Goal: Task Accomplishment & Management: Manage account settings

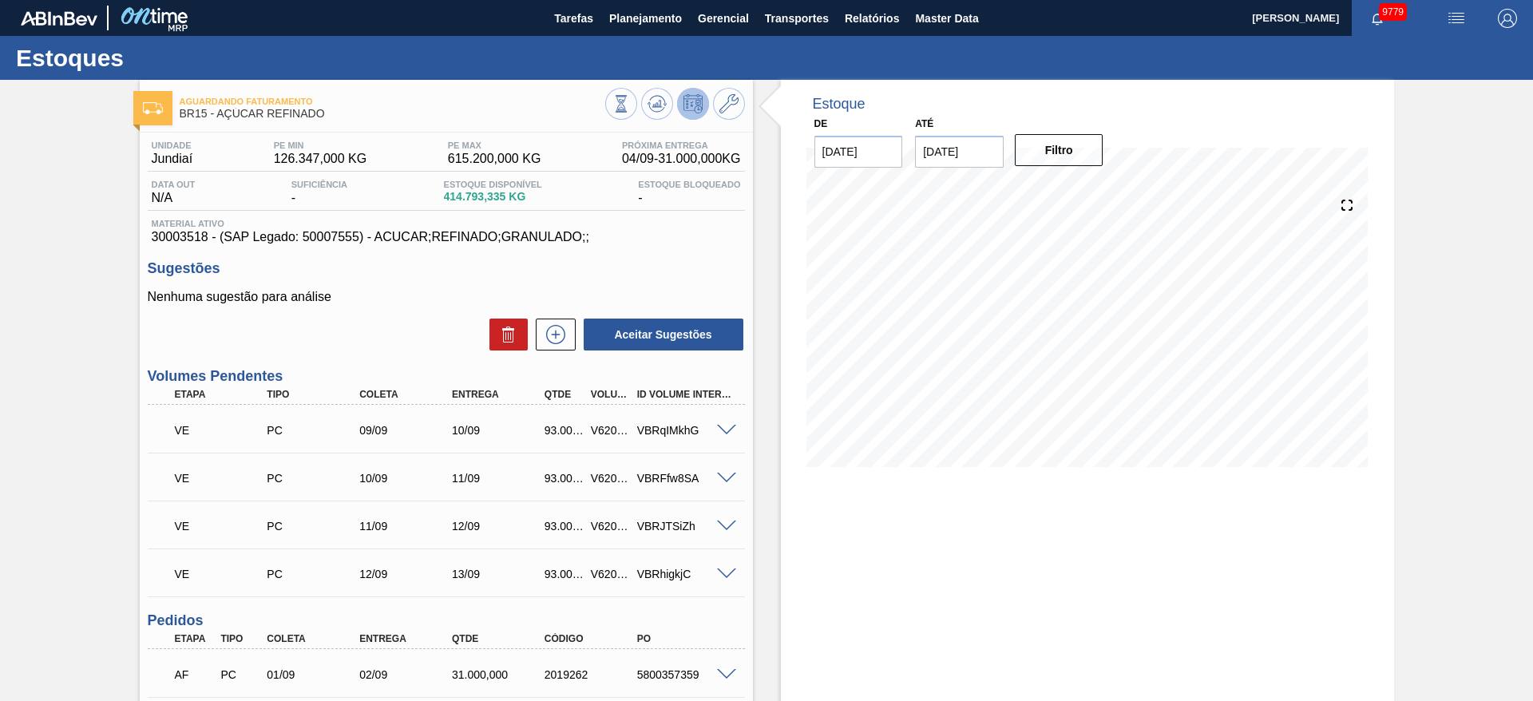
click at [598, 426] on div "V620424" at bounding box center [611, 430] width 48 height 13
click at [728, 429] on span at bounding box center [726, 431] width 19 height 12
click at [680, 426] on div "VBRoGmqhE" at bounding box center [685, 430] width 104 height 13
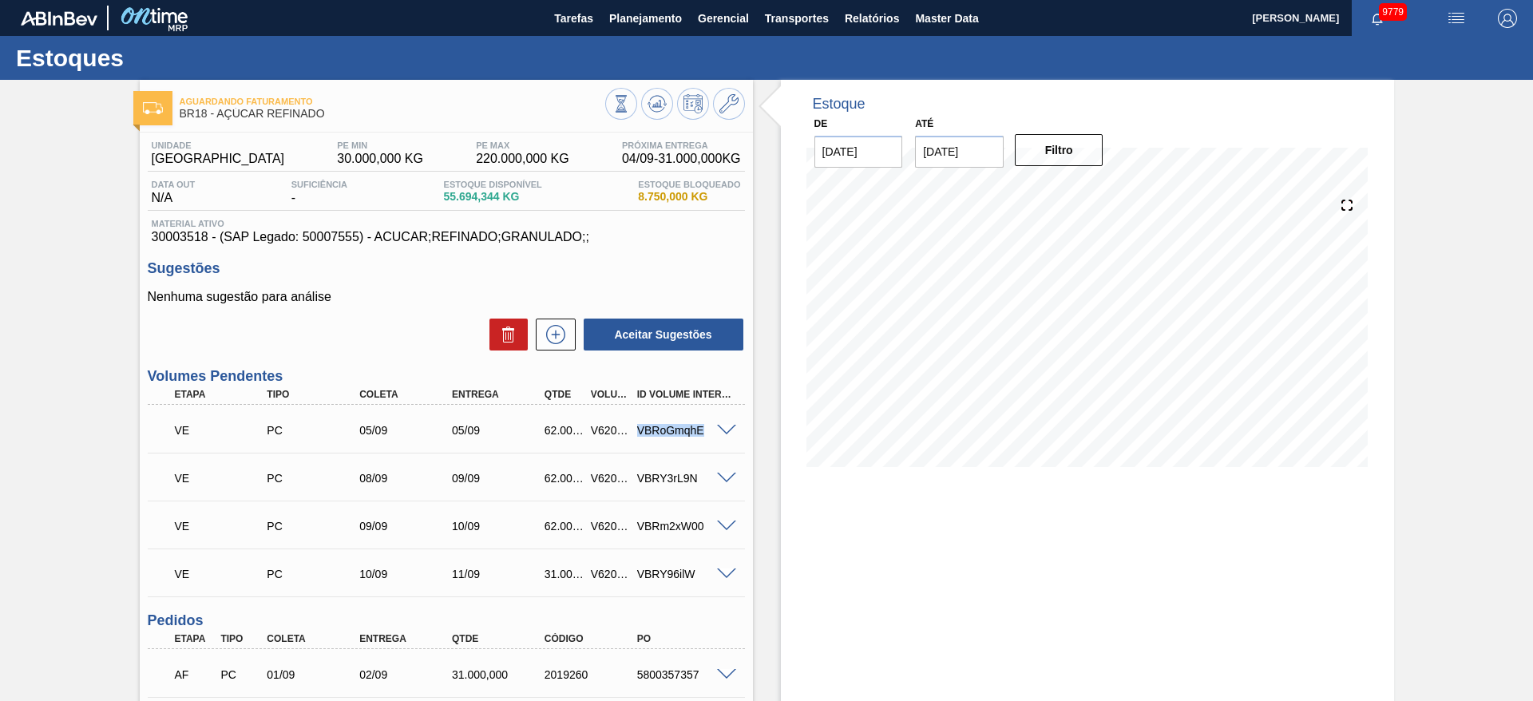
copy div "VBRoGmqhE"
click at [605, 433] on div "V620431" at bounding box center [611, 430] width 48 height 13
copy div "V620431"
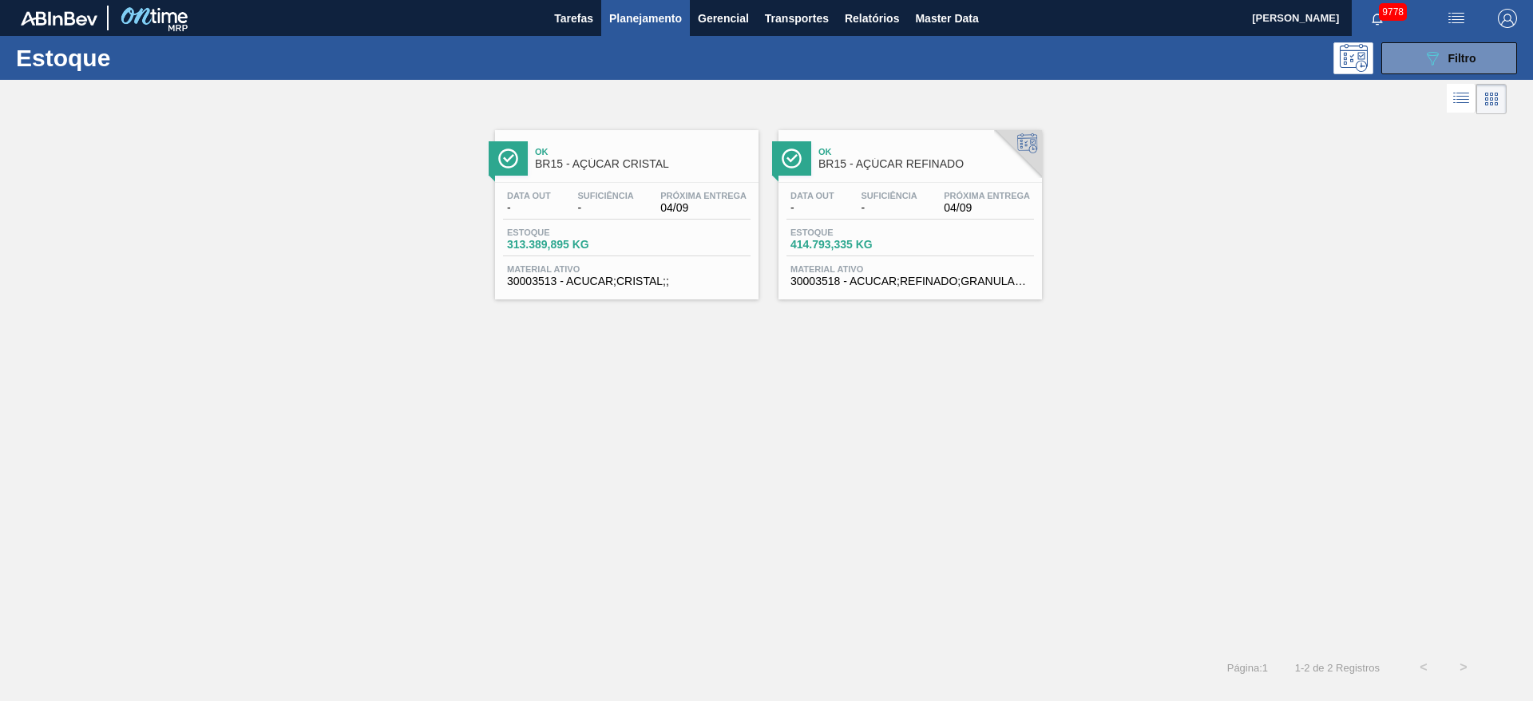
click at [1451, 73] on div "Estoque 089F7B8B-B2A5-4AFE-B5C0-19BA573D28AC Filtro" at bounding box center [766, 58] width 1533 height 44
click at [1438, 53] on icon at bounding box center [1433, 59] width 12 height 14
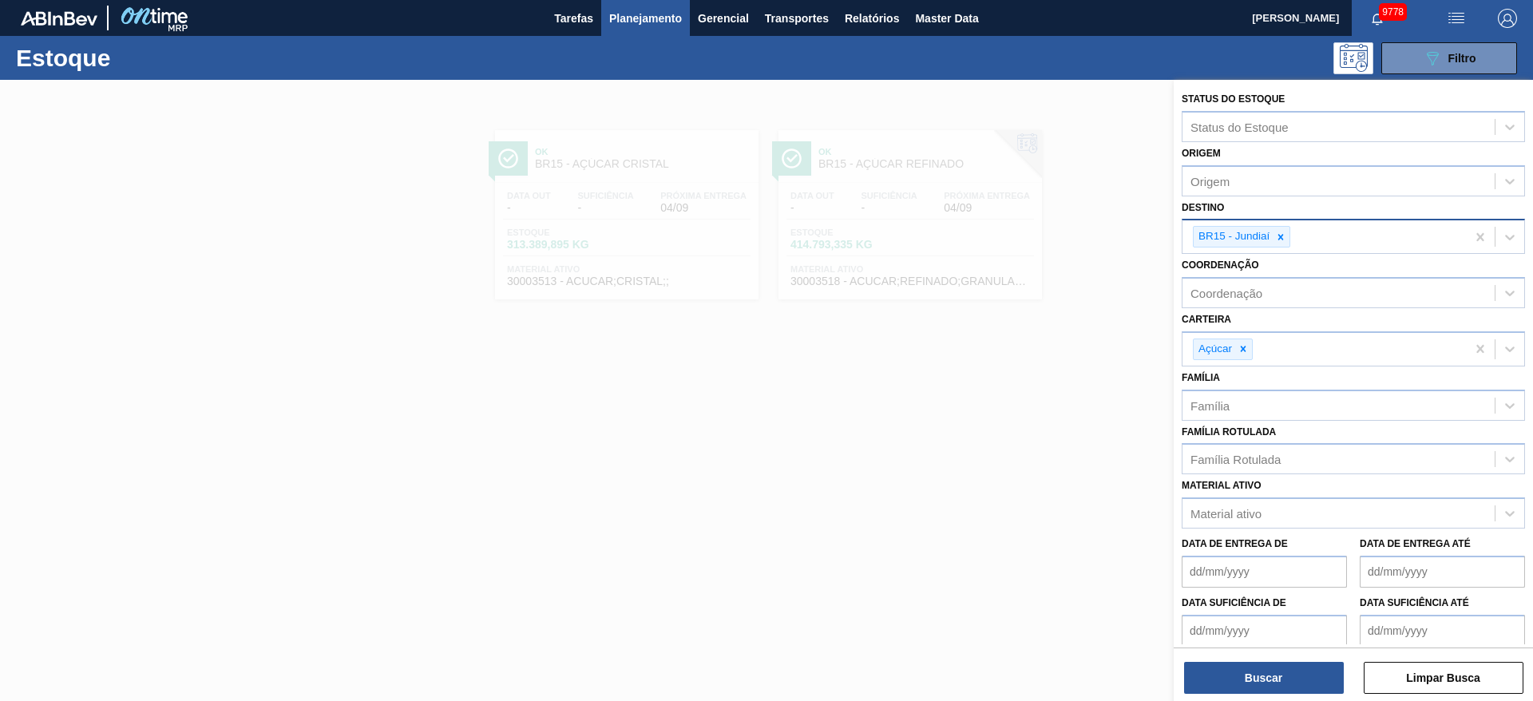
click at [1282, 235] on icon at bounding box center [1280, 237] width 11 height 11
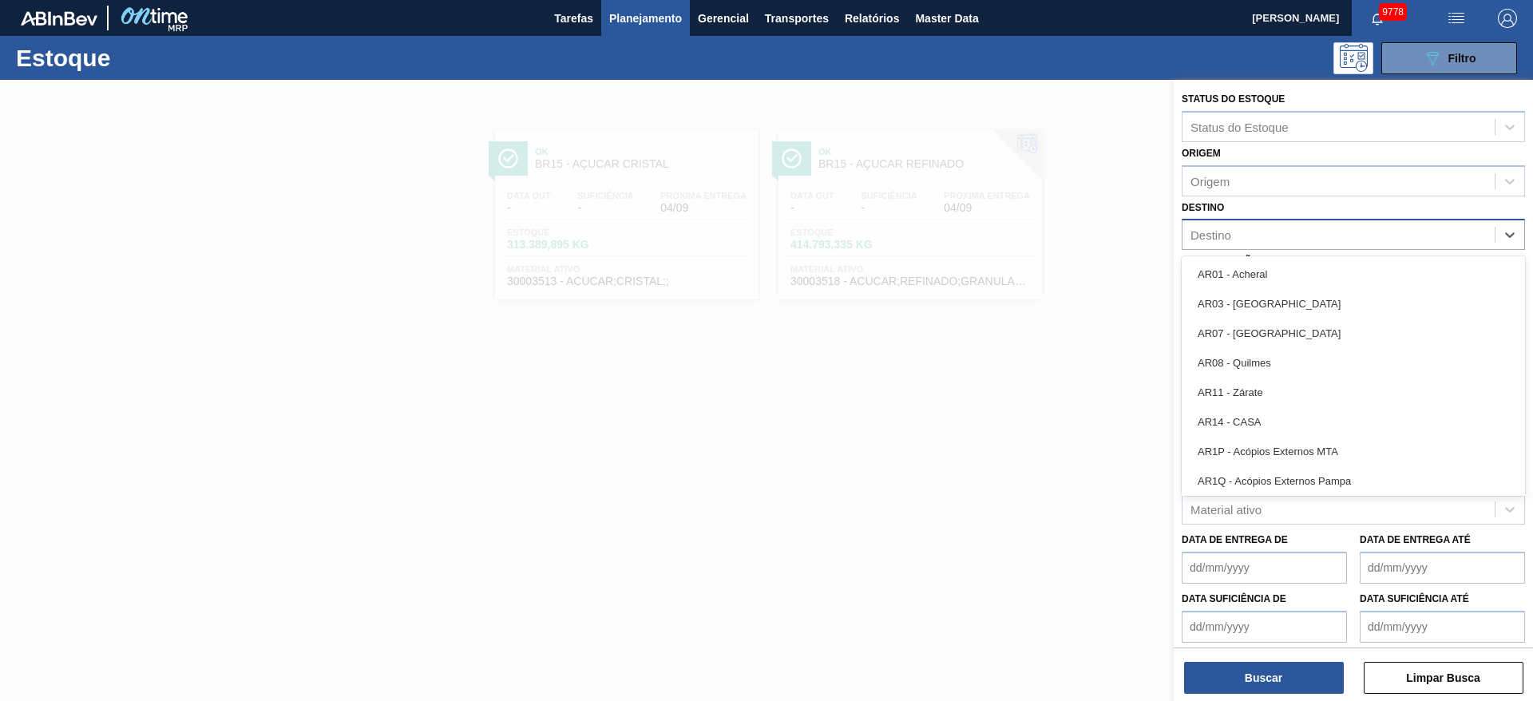
click at [1282, 235] on div "Destino" at bounding box center [1339, 235] width 312 height 23
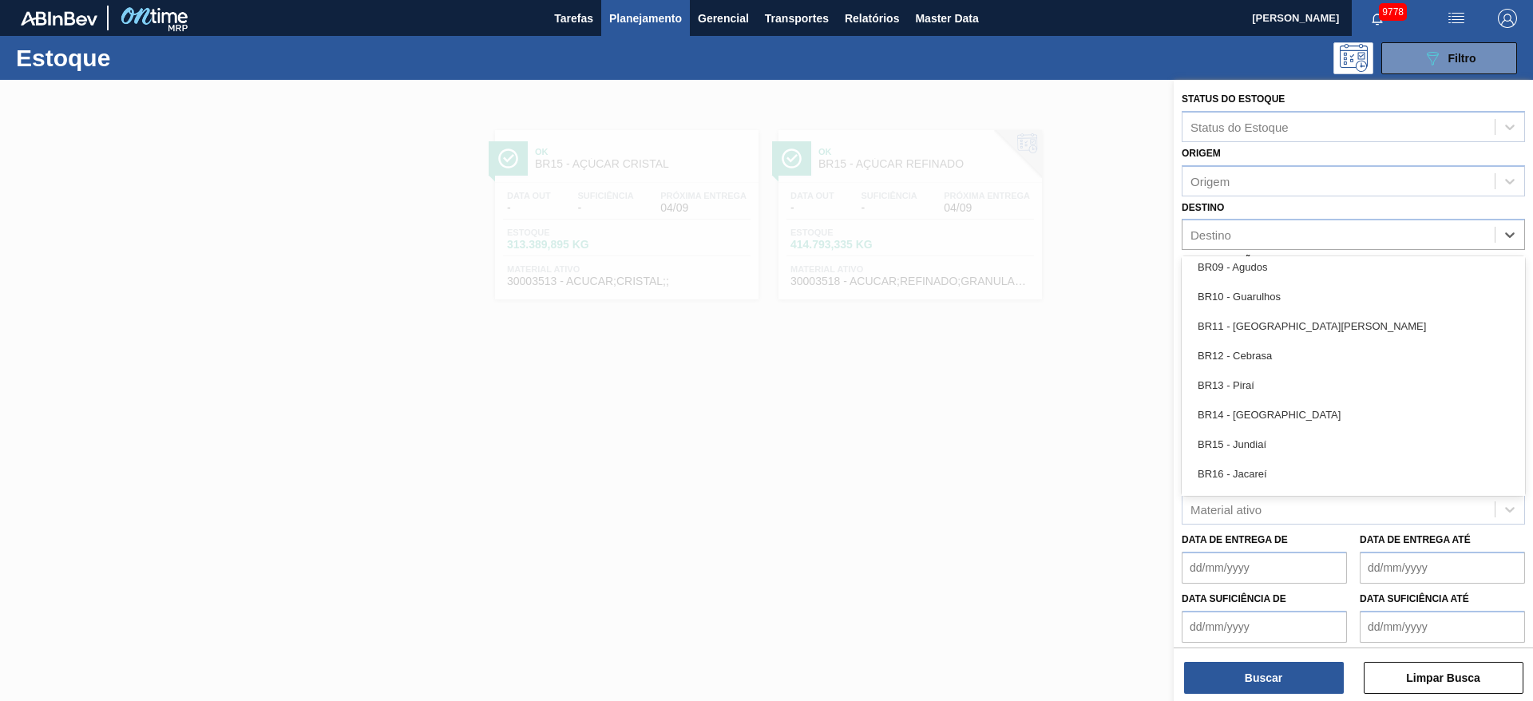
scroll to position [1198, 0]
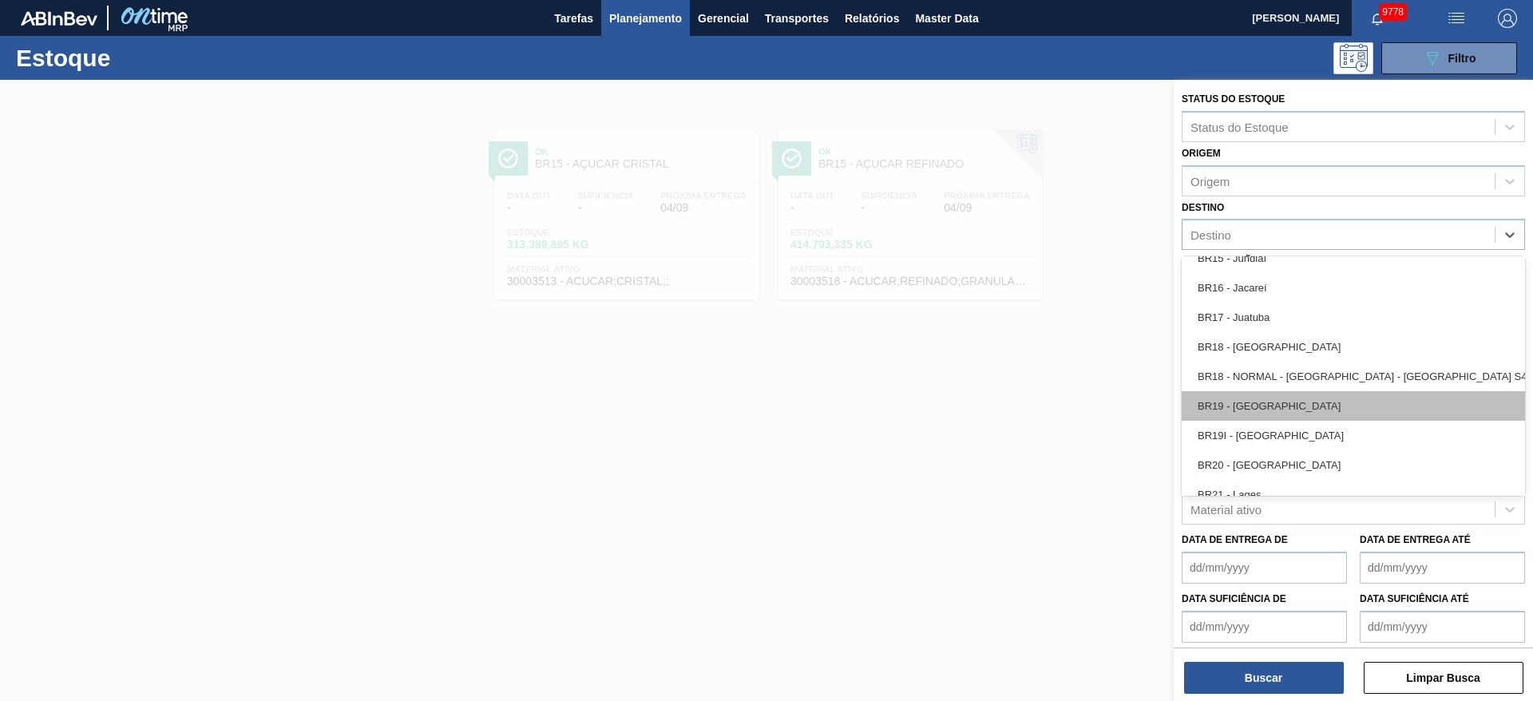
click at [1260, 405] on div "BR19 - Nova Rio" at bounding box center [1353, 406] width 343 height 30
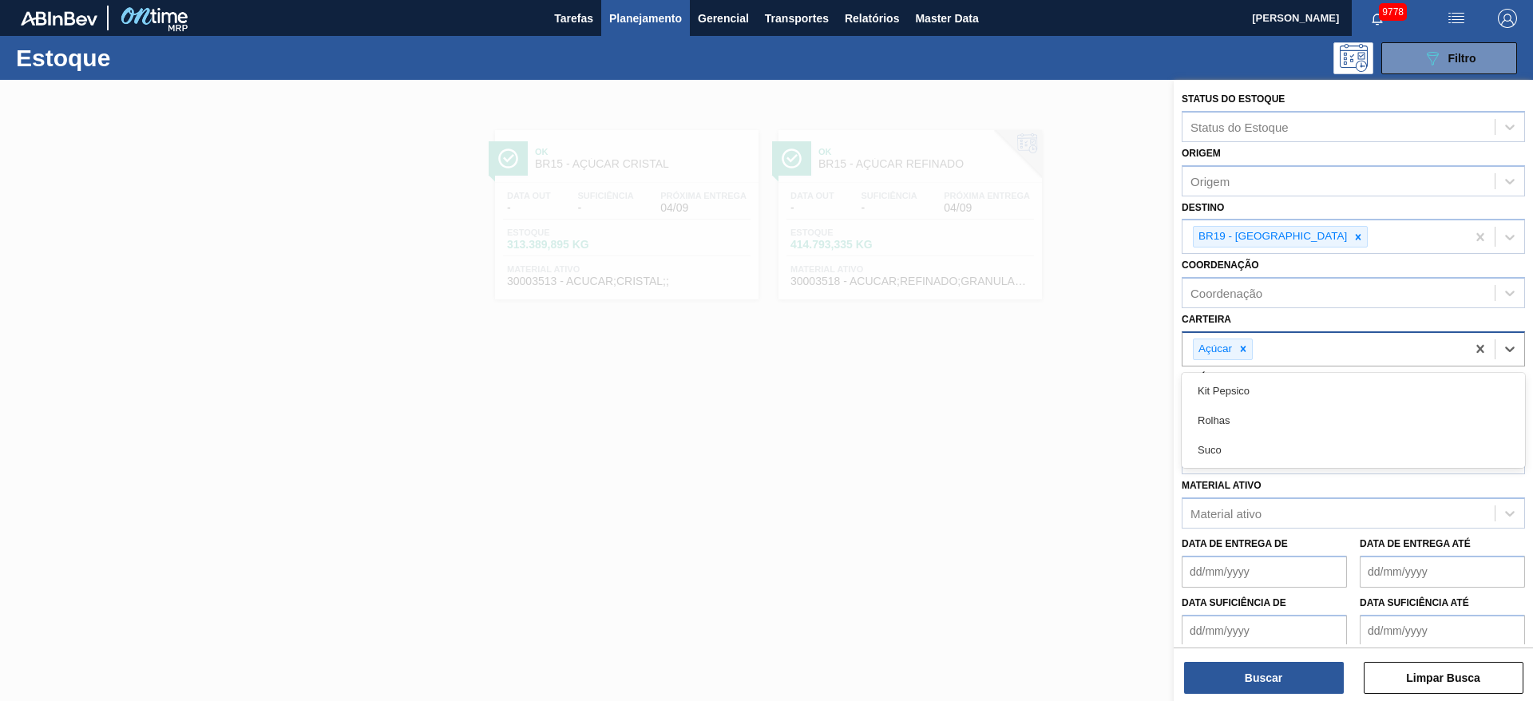
drag, startPoint x: 1253, startPoint y: 343, endPoint x: 1234, endPoint y: 339, distance: 19.6
click at [1251, 343] on div "Açúcar" at bounding box center [1223, 350] width 60 height 22
click at [1234, 339] on div "Açúcar" at bounding box center [1214, 349] width 41 height 20
click at [1244, 349] on icon at bounding box center [1244, 350] width 6 height 6
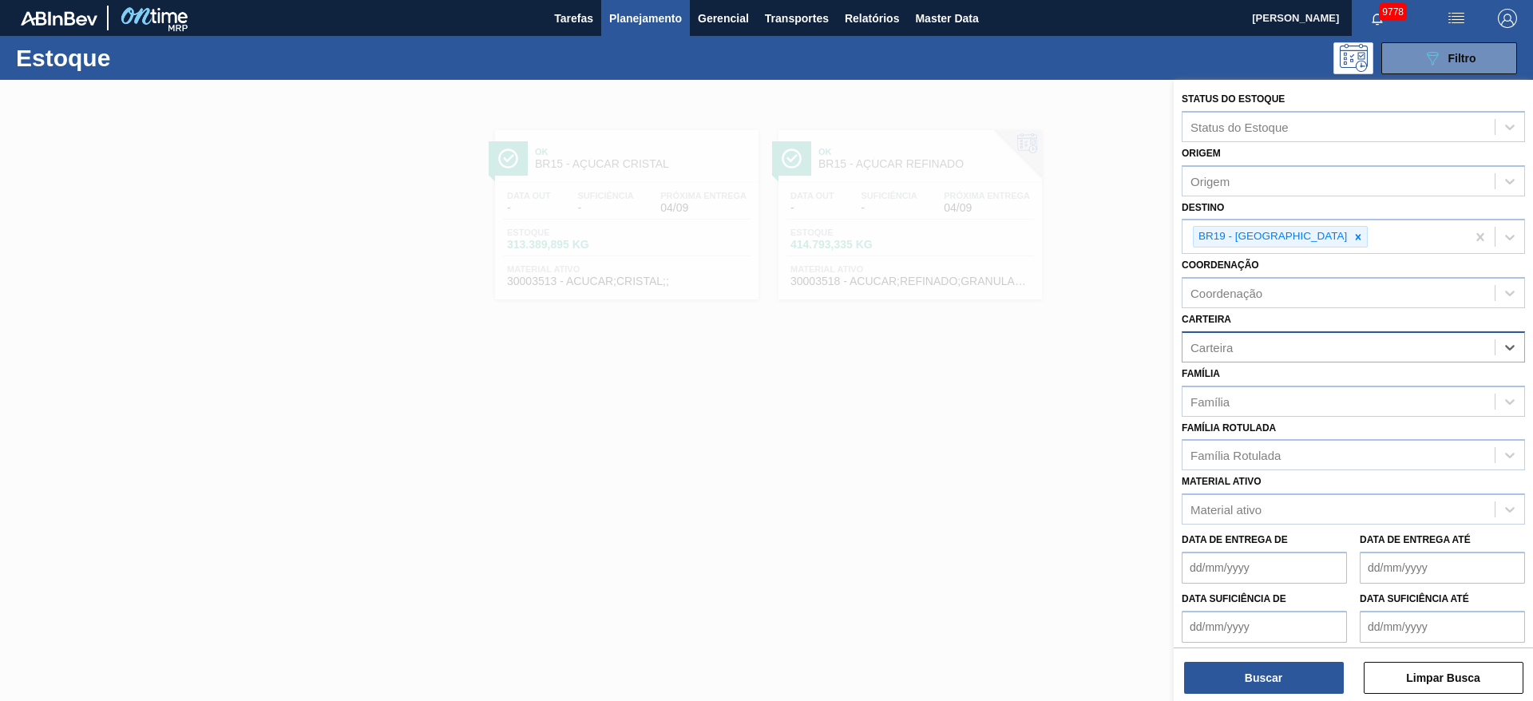
click at [1244, 349] on div "Carteira" at bounding box center [1339, 346] width 312 height 23
click at [1248, 342] on div "Carteira" at bounding box center [1339, 346] width 312 height 23
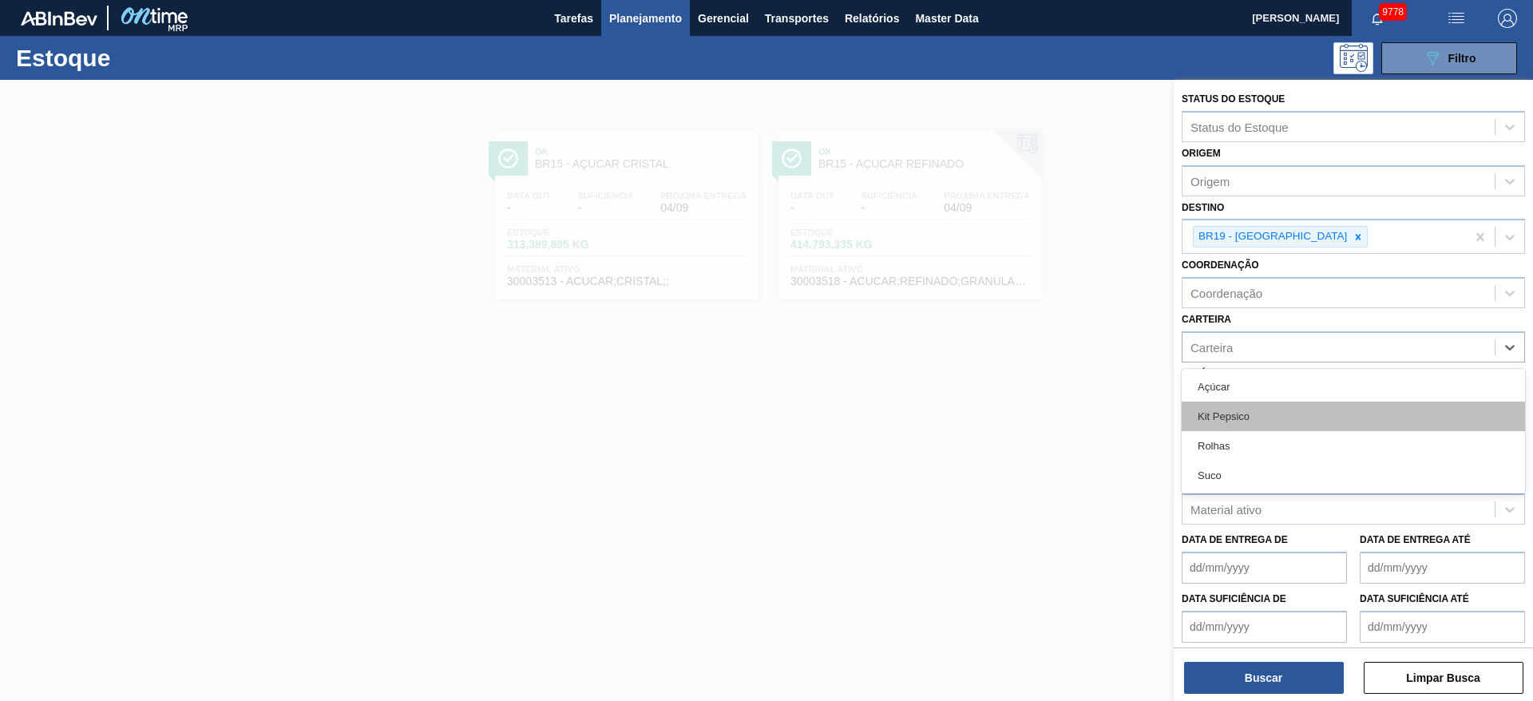
click at [1256, 418] on div "Kit Pepsico" at bounding box center [1353, 417] width 343 height 30
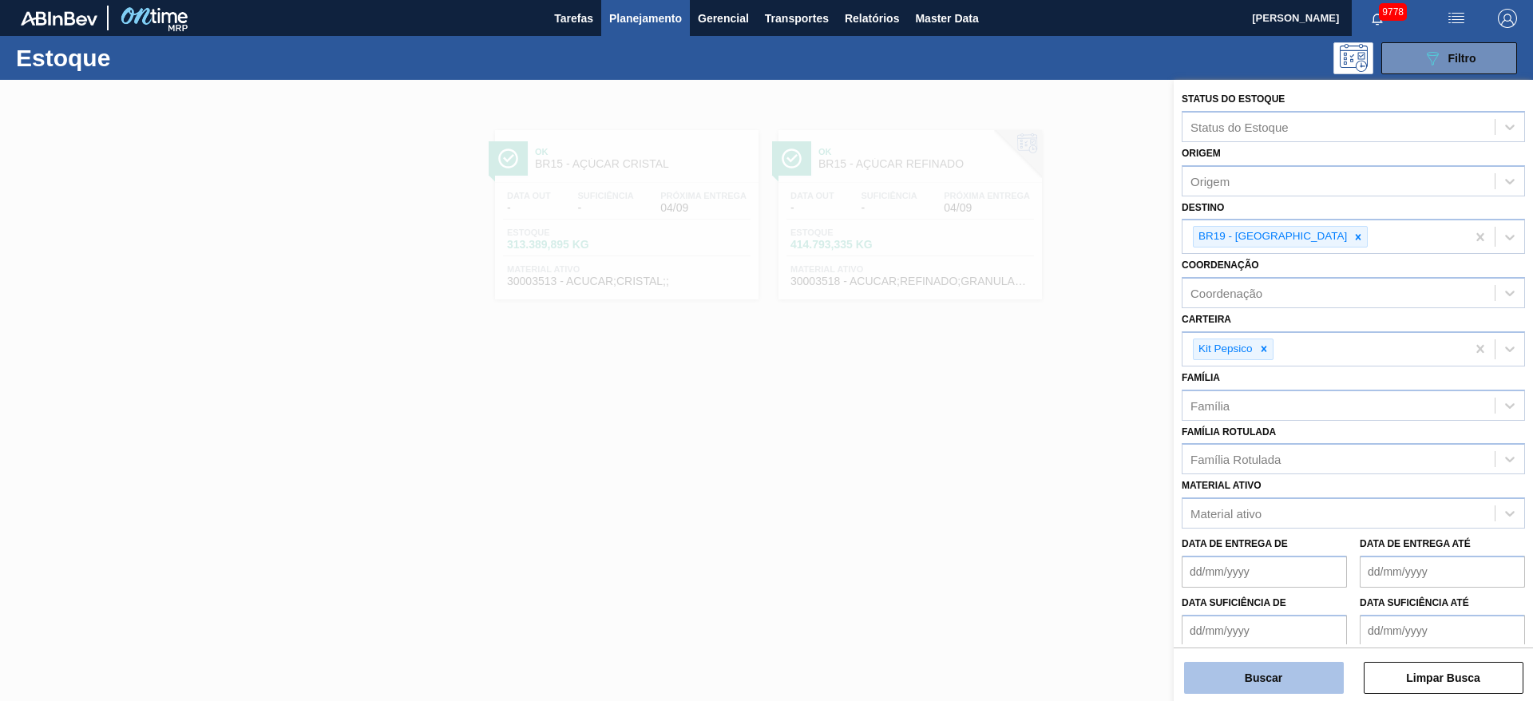
click at [1244, 672] on button "Buscar" at bounding box center [1264, 678] width 160 height 32
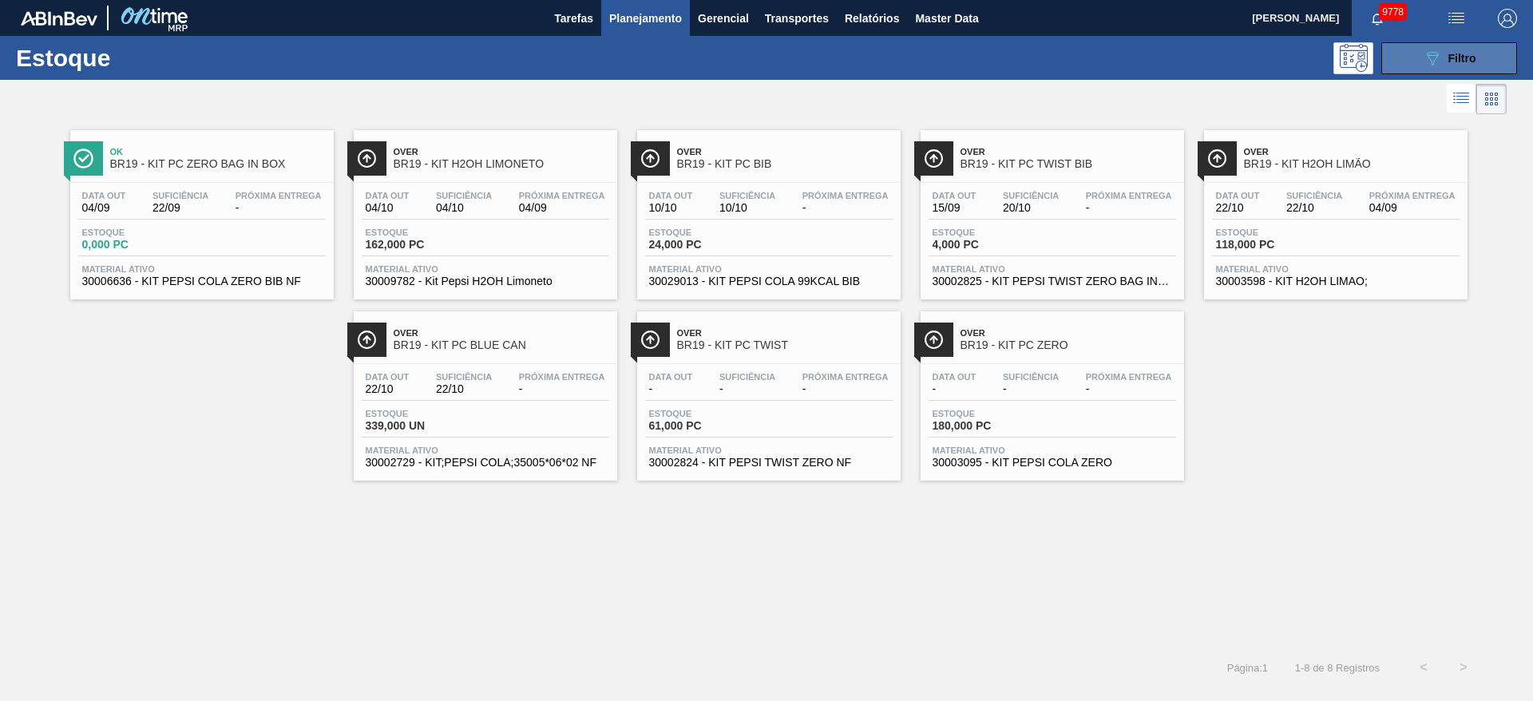
click at [1463, 55] on span "Filtro" at bounding box center [1463, 58] width 28 height 13
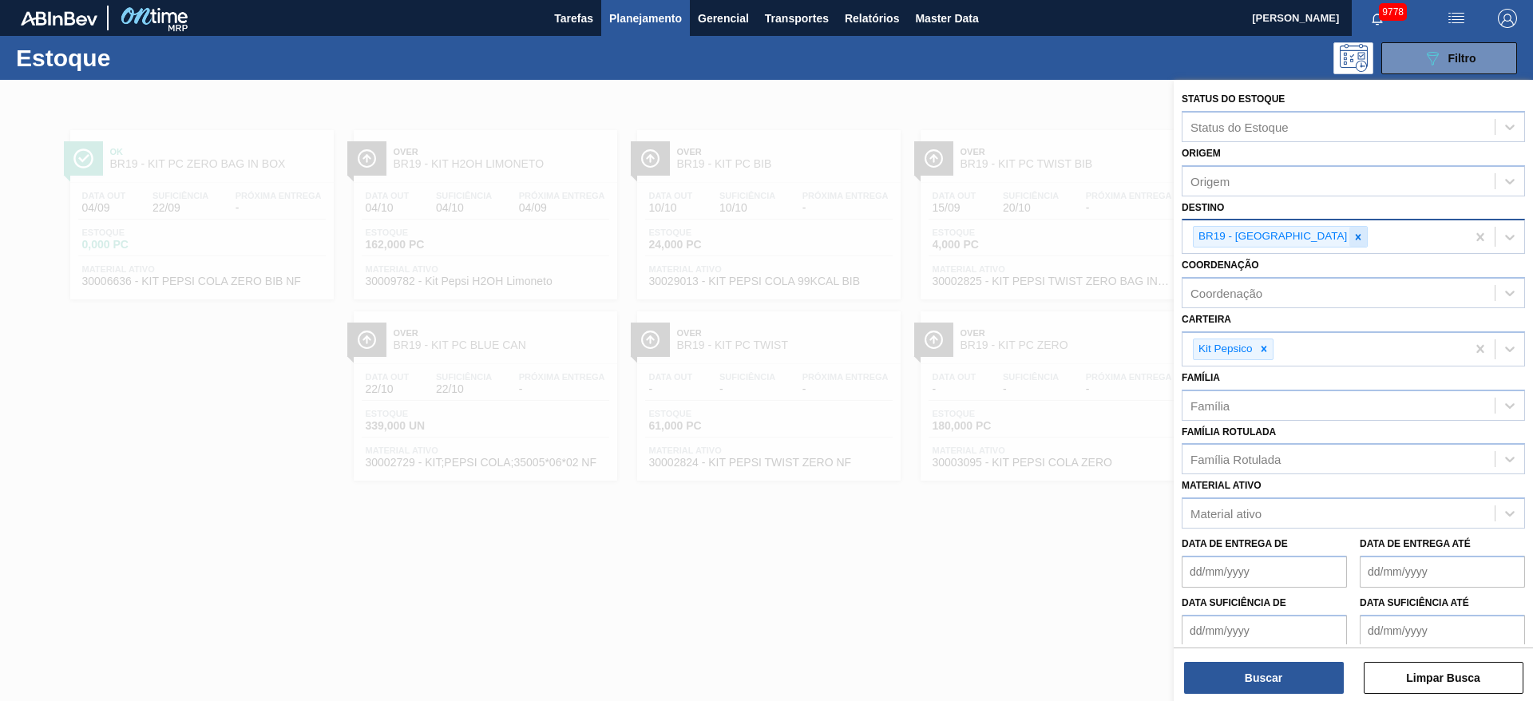
click at [1350, 227] on div at bounding box center [1359, 237] width 18 height 20
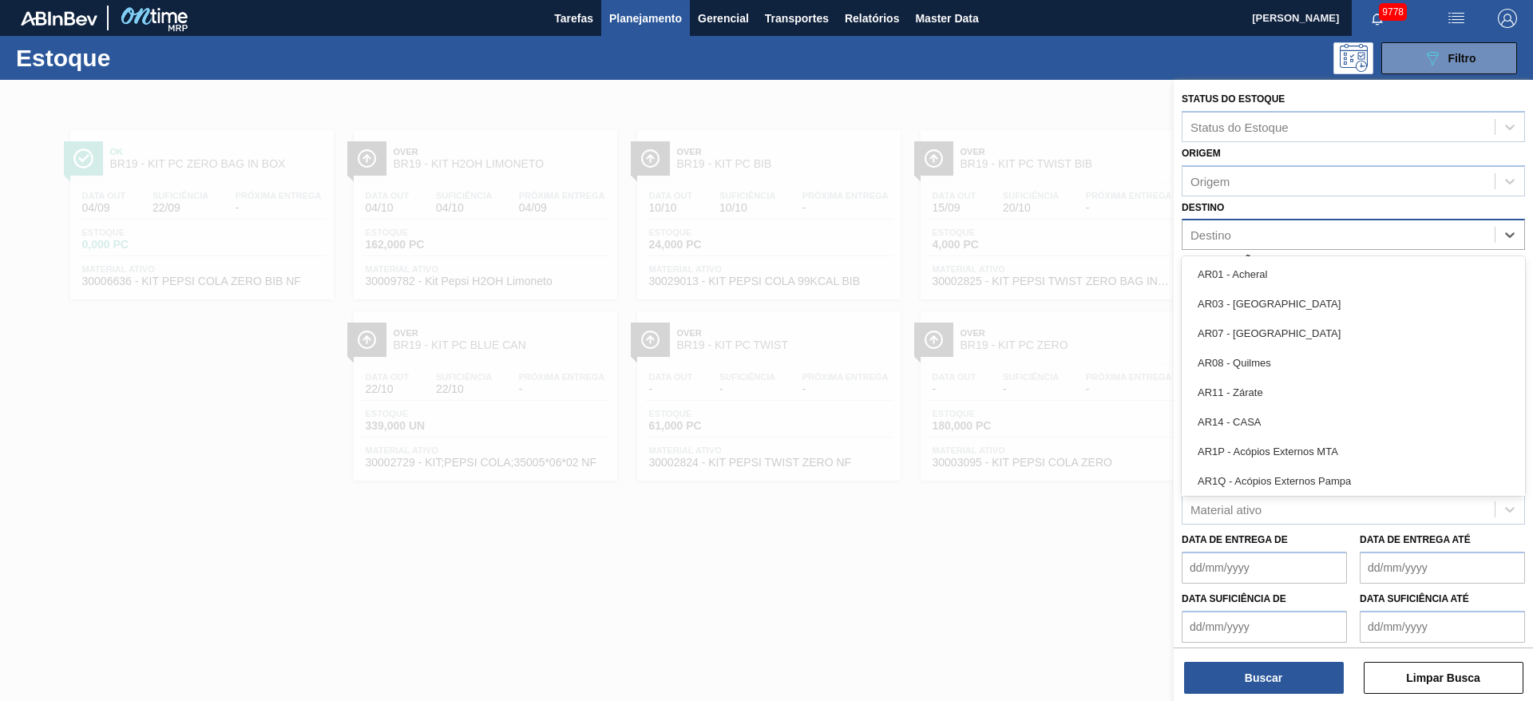
click at [1291, 227] on div "Destino" at bounding box center [1339, 235] width 312 height 23
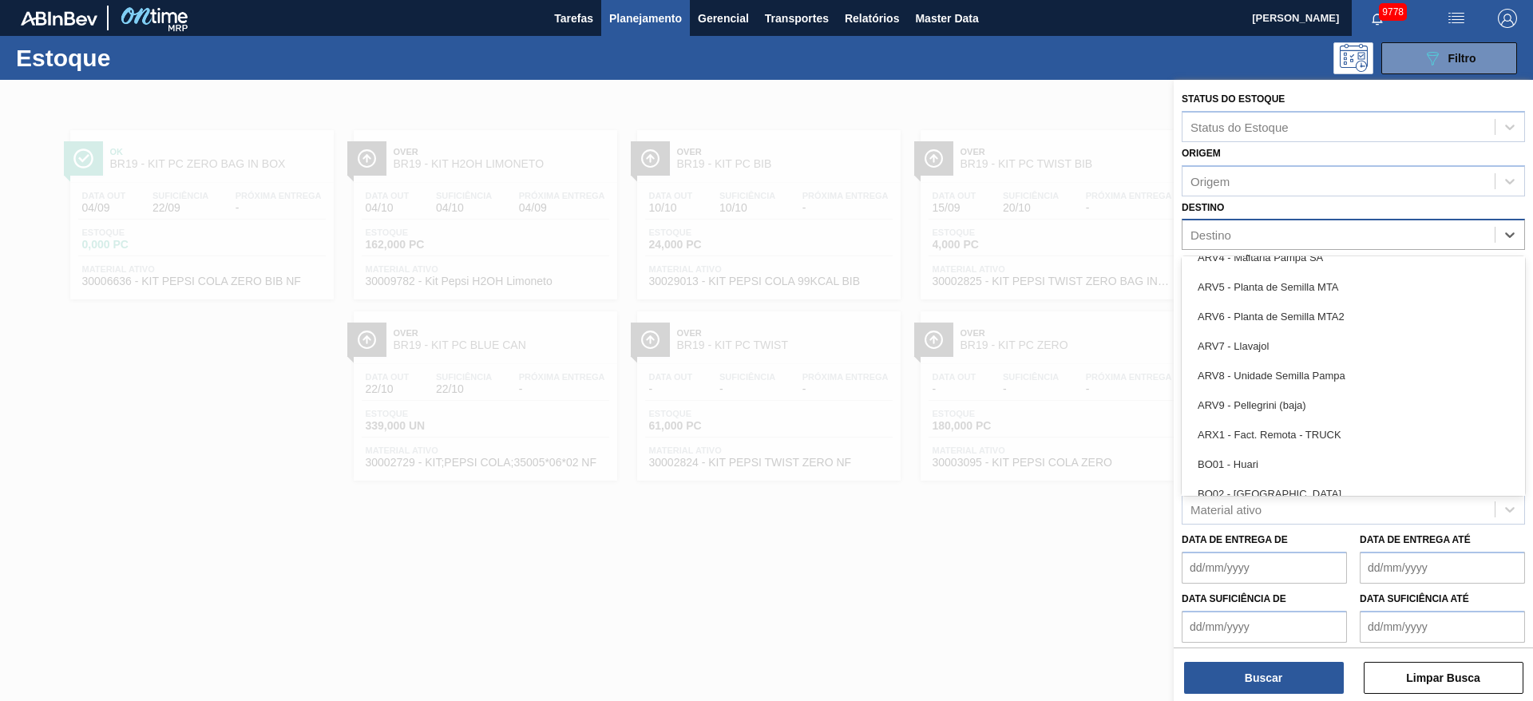
scroll to position [958, 0]
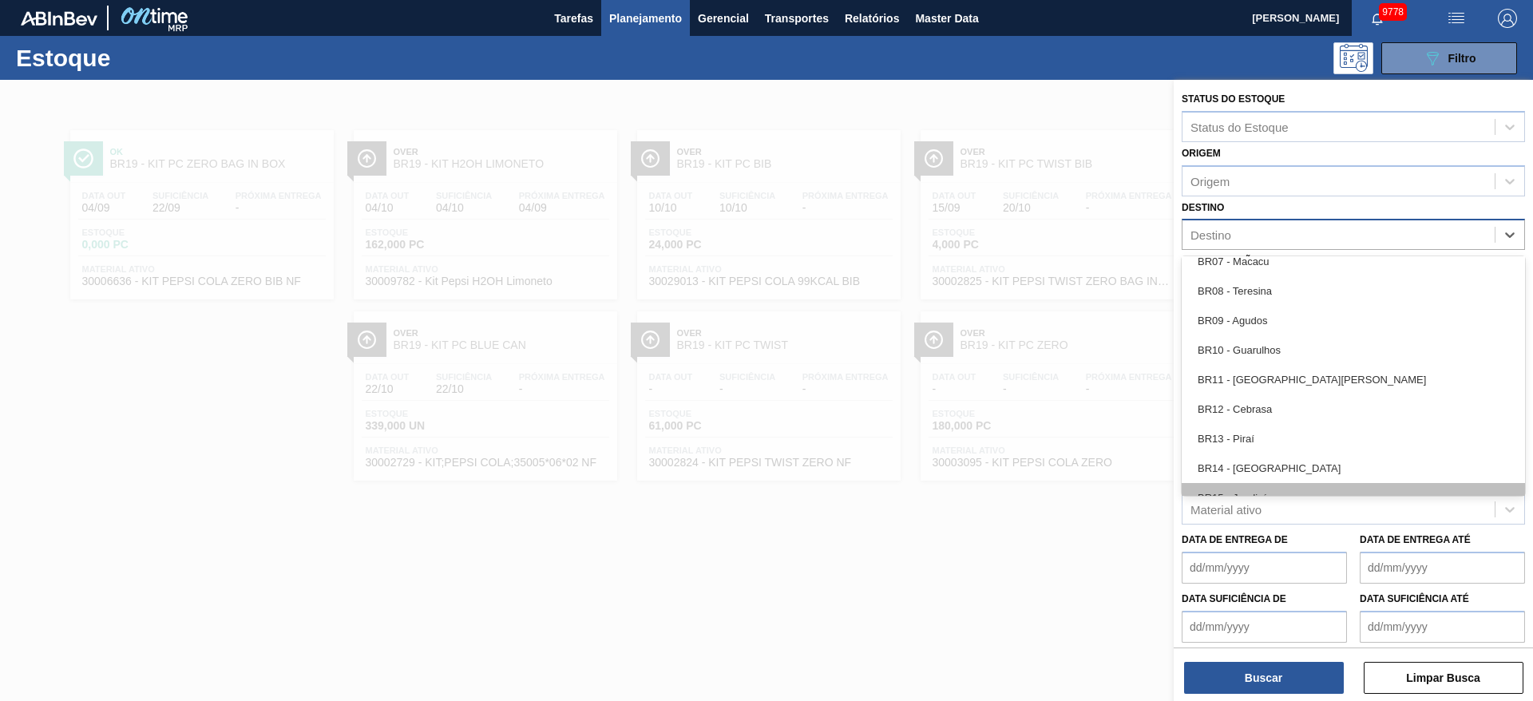
click at [1281, 490] on div "BR15 - Jundiaí" at bounding box center [1353, 498] width 343 height 30
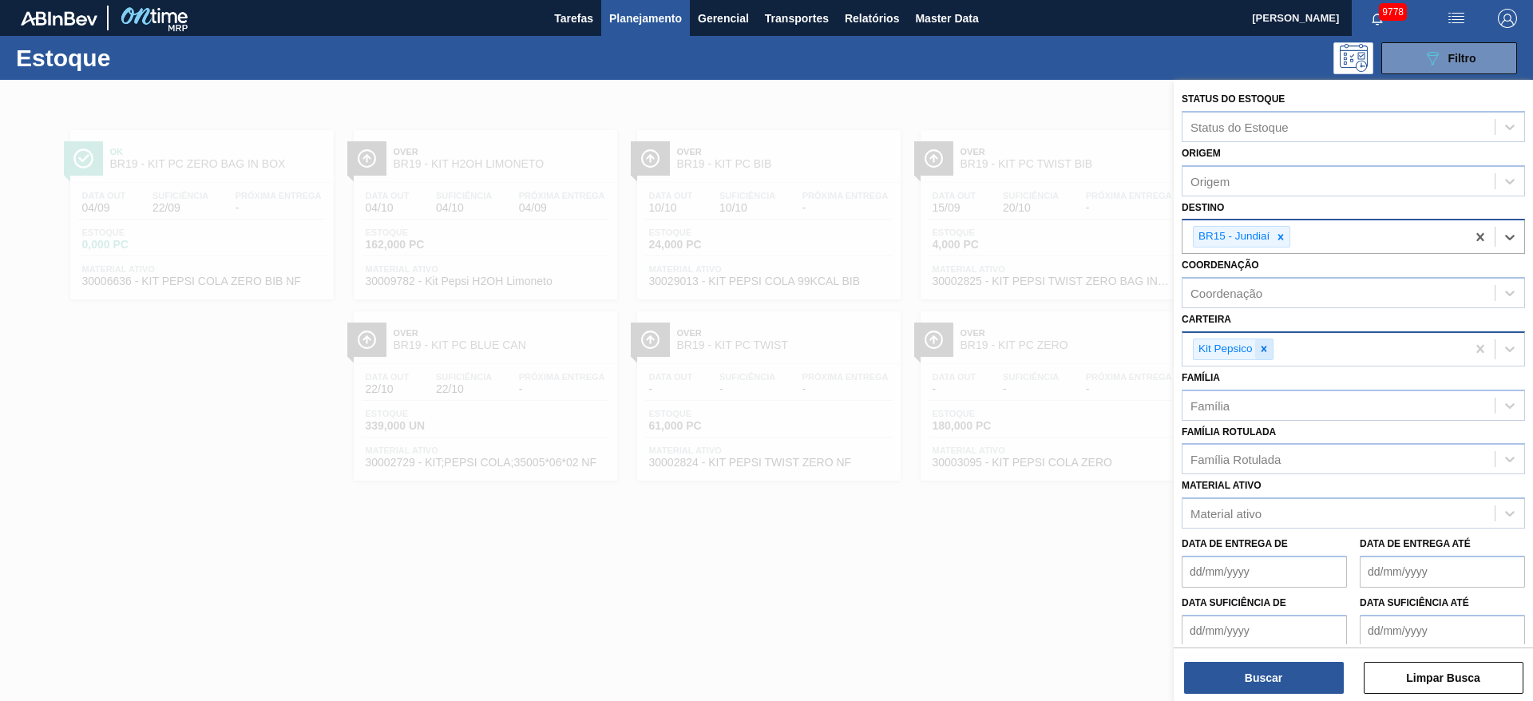
click at [1265, 347] on icon at bounding box center [1264, 350] width 6 height 6
click at [1265, 347] on div "Carteira" at bounding box center [1339, 346] width 312 height 23
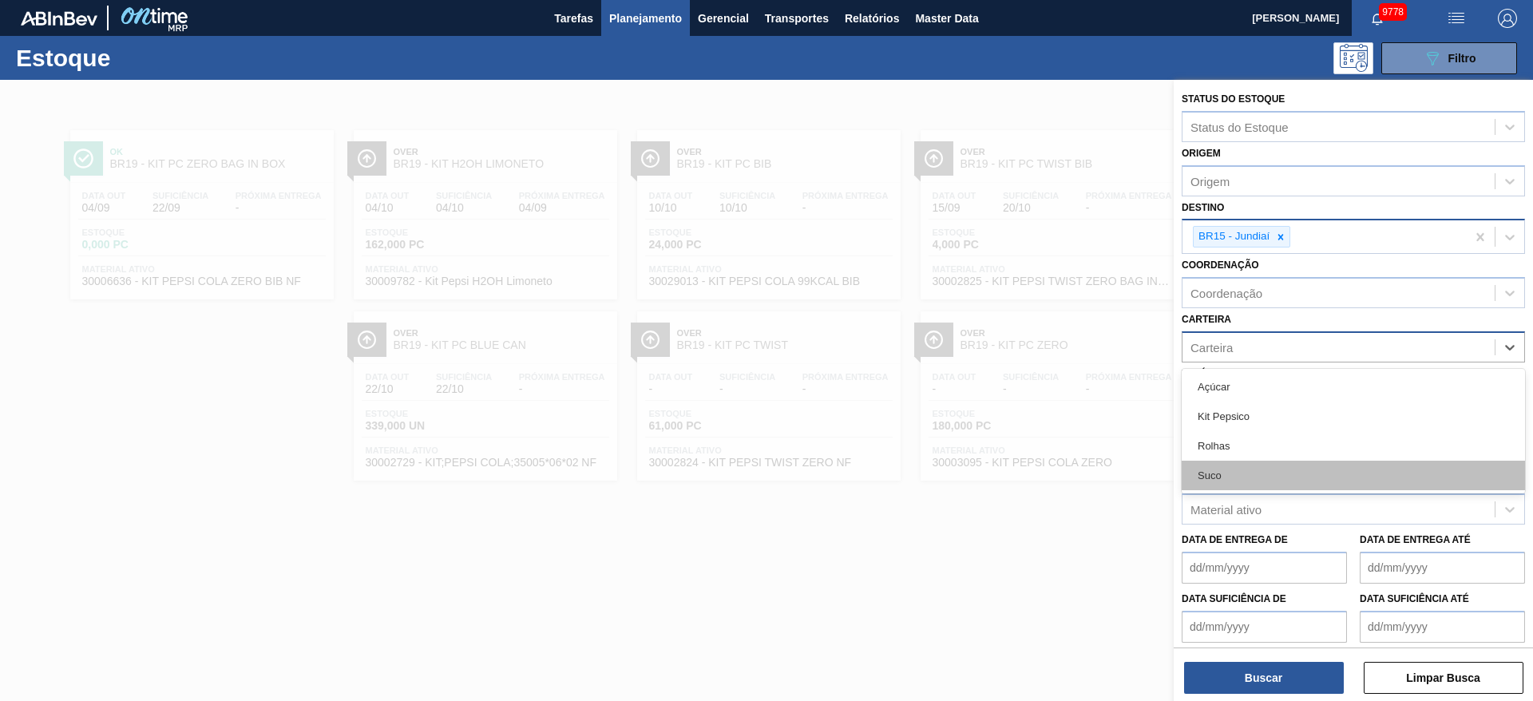
click at [1252, 463] on div "Suco" at bounding box center [1353, 476] width 343 height 30
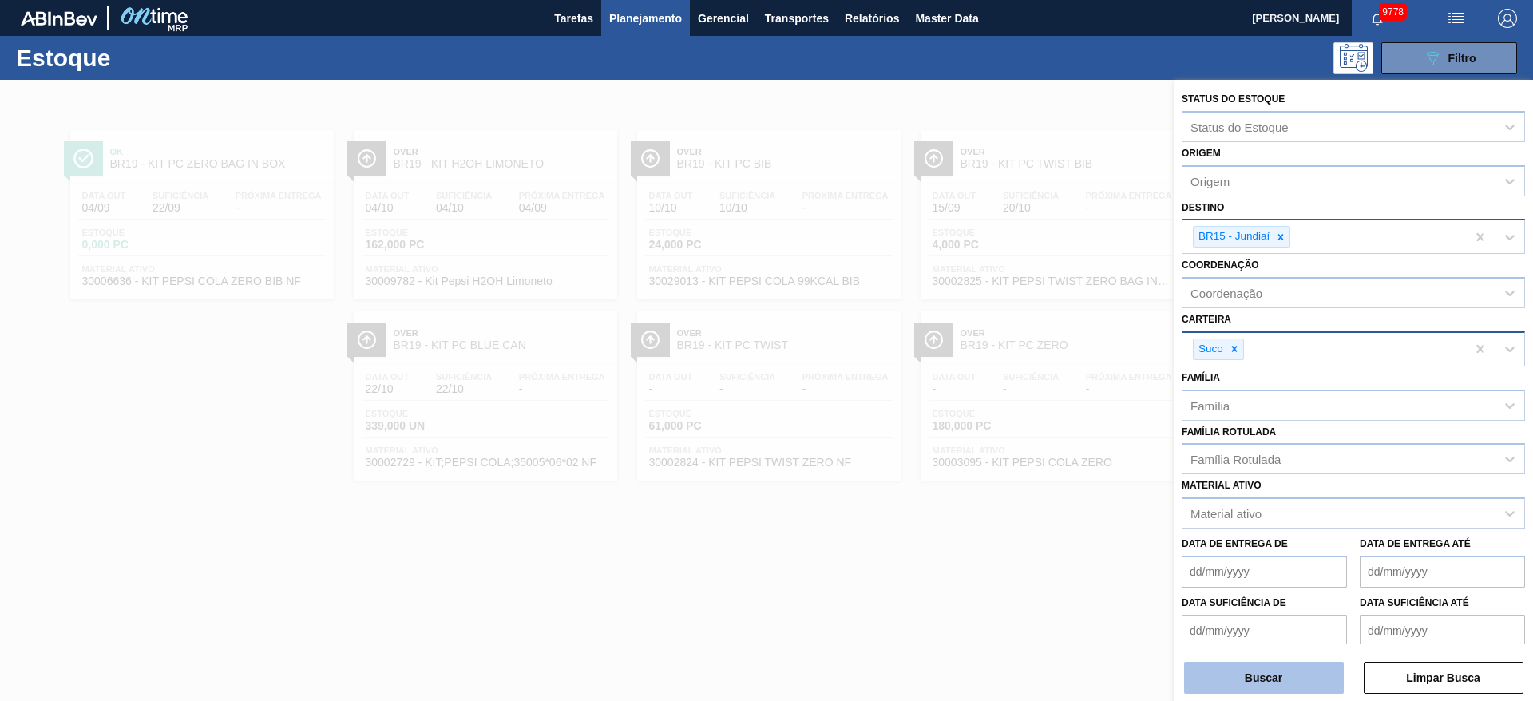
click at [1255, 681] on button "Buscar" at bounding box center [1264, 678] width 160 height 32
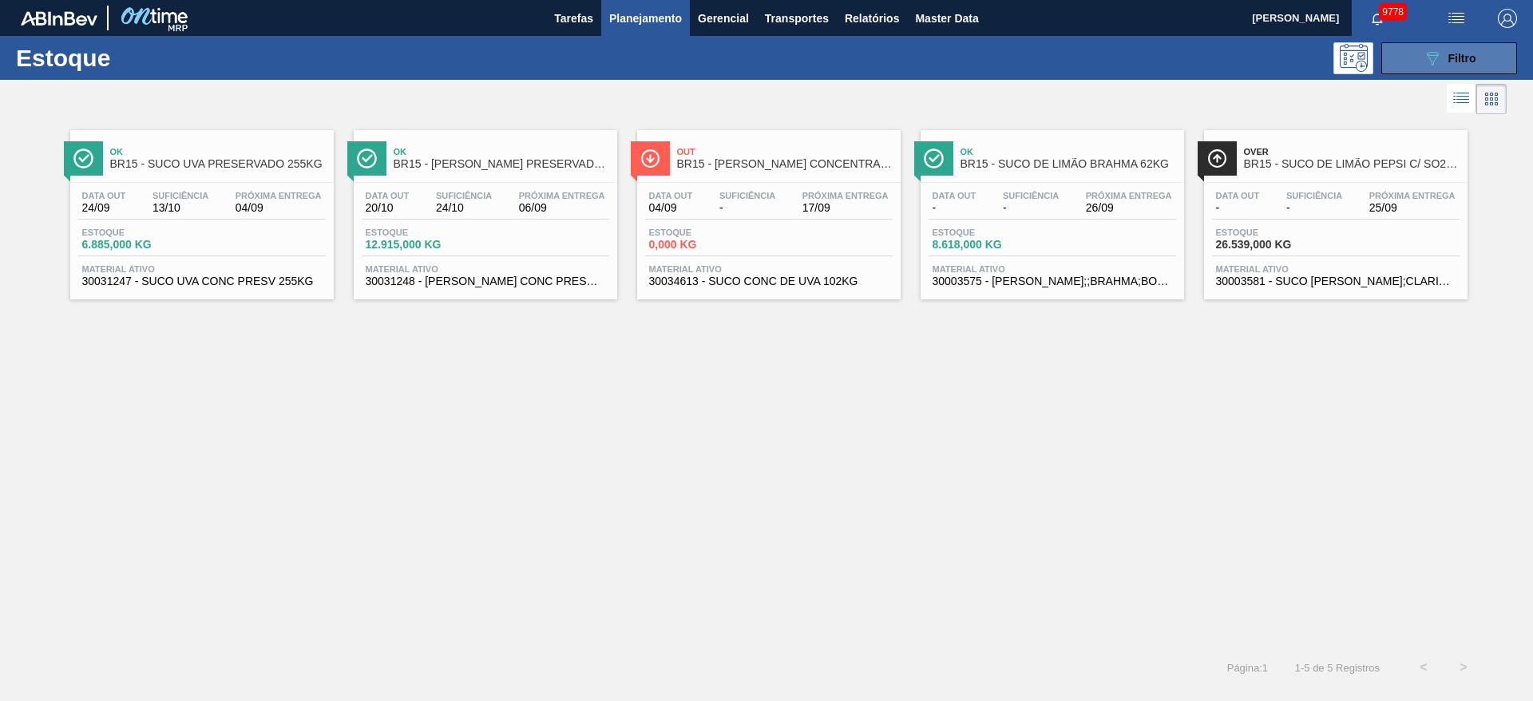
click at [1467, 56] on span "Filtro" at bounding box center [1463, 58] width 28 height 13
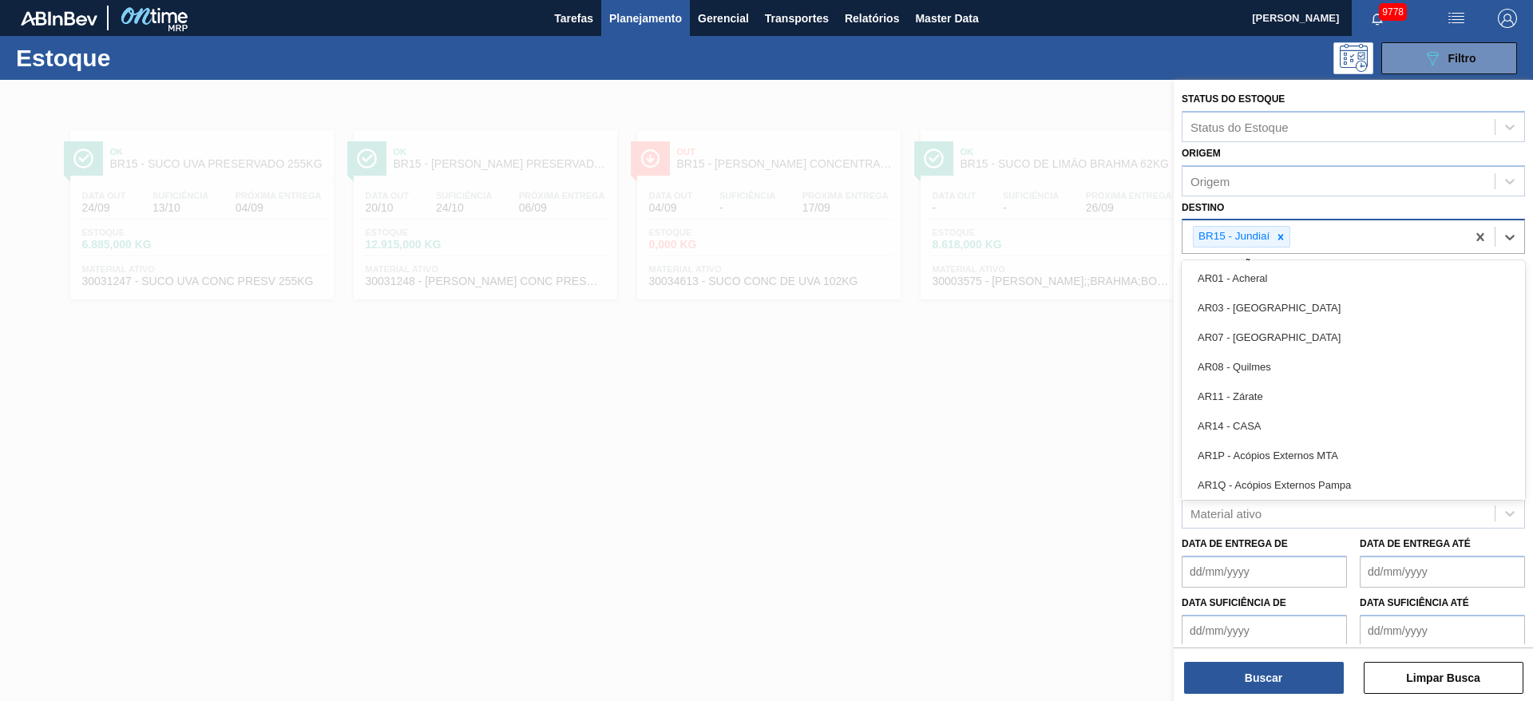
click at [1276, 247] on div "BR15 - Jundiaí" at bounding box center [1241, 237] width 97 height 22
click at [1275, 246] on div at bounding box center [1281, 237] width 18 height 20
click at [1275, 244] on div "Destino" at bounding box center [1339, 235] width 312 height 23
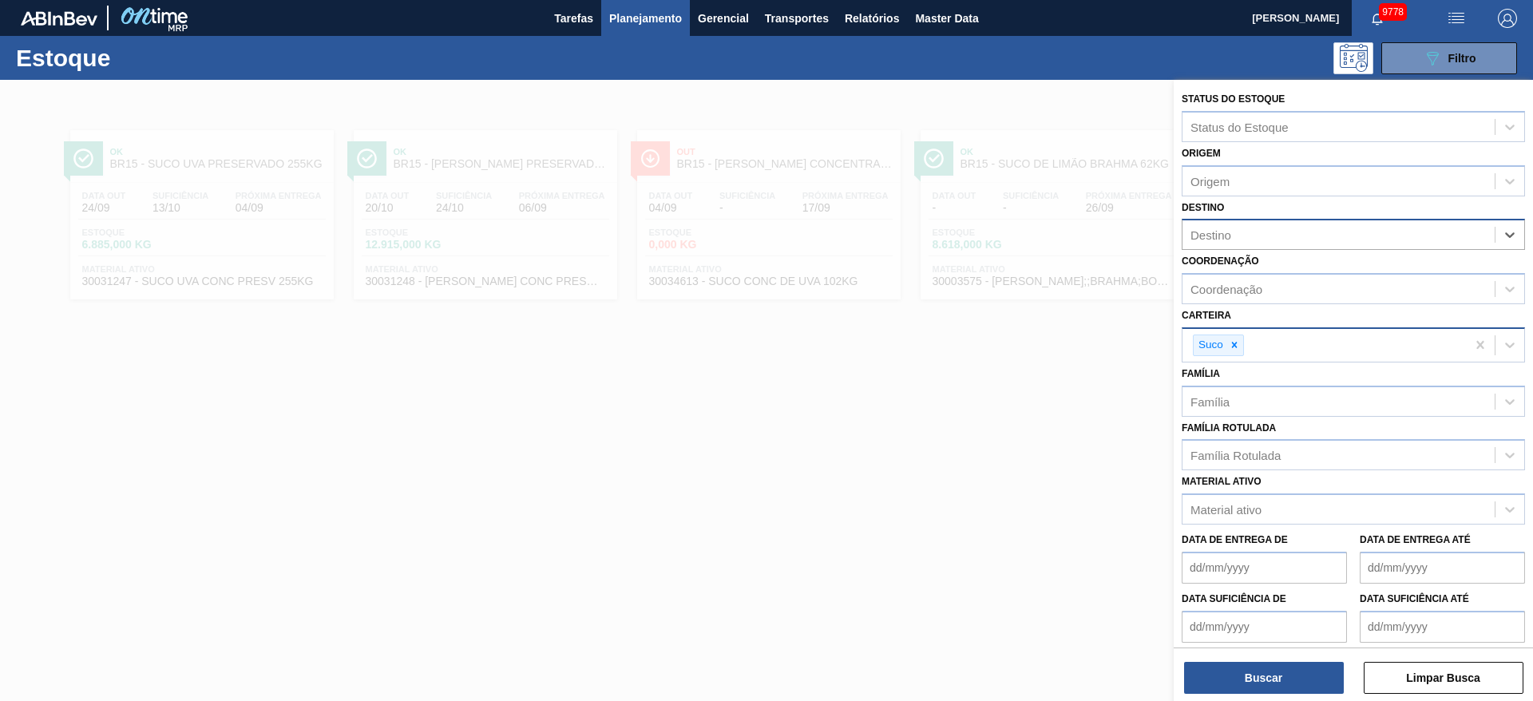
click at [1275, 244] on div "Destino" at bounding box center [1339, 235] width 312 height 23
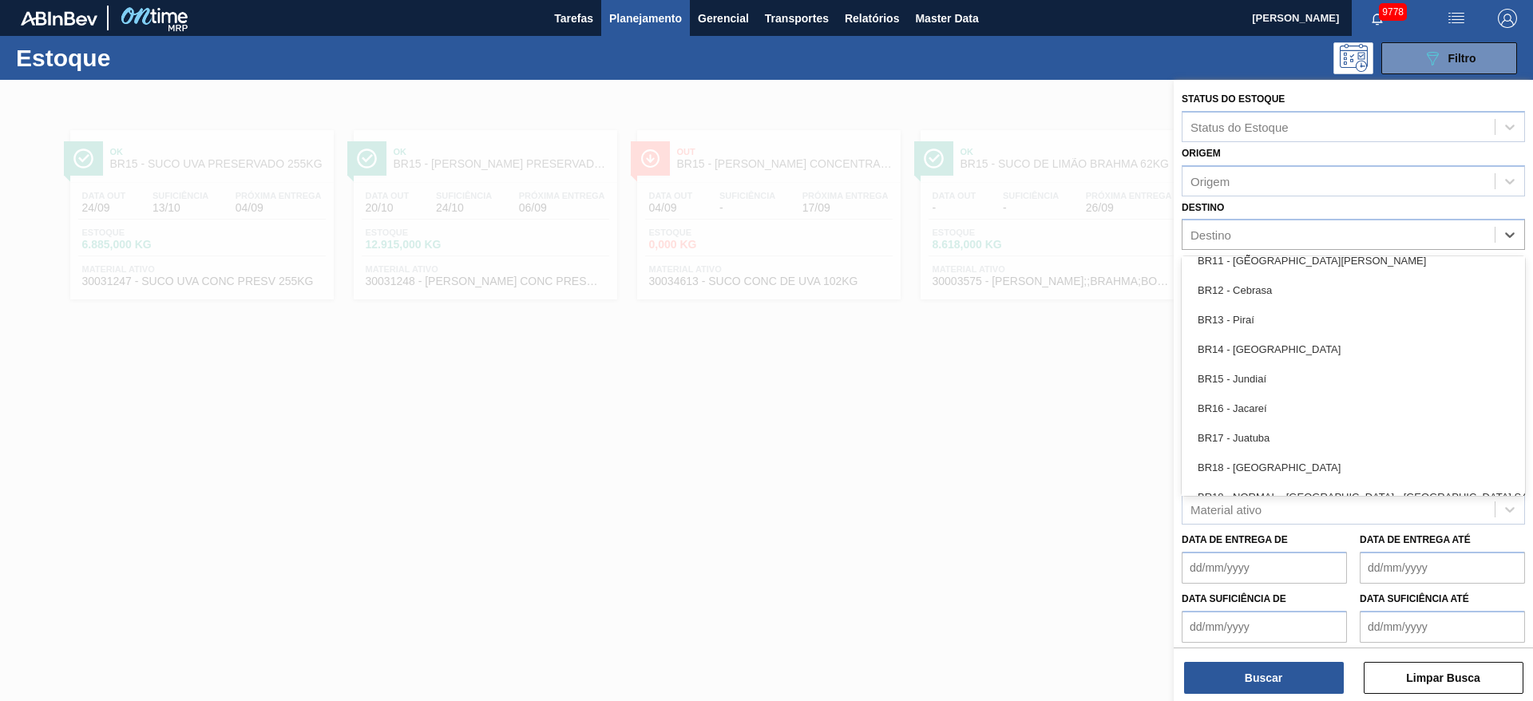
scroll to position [1078, 0]
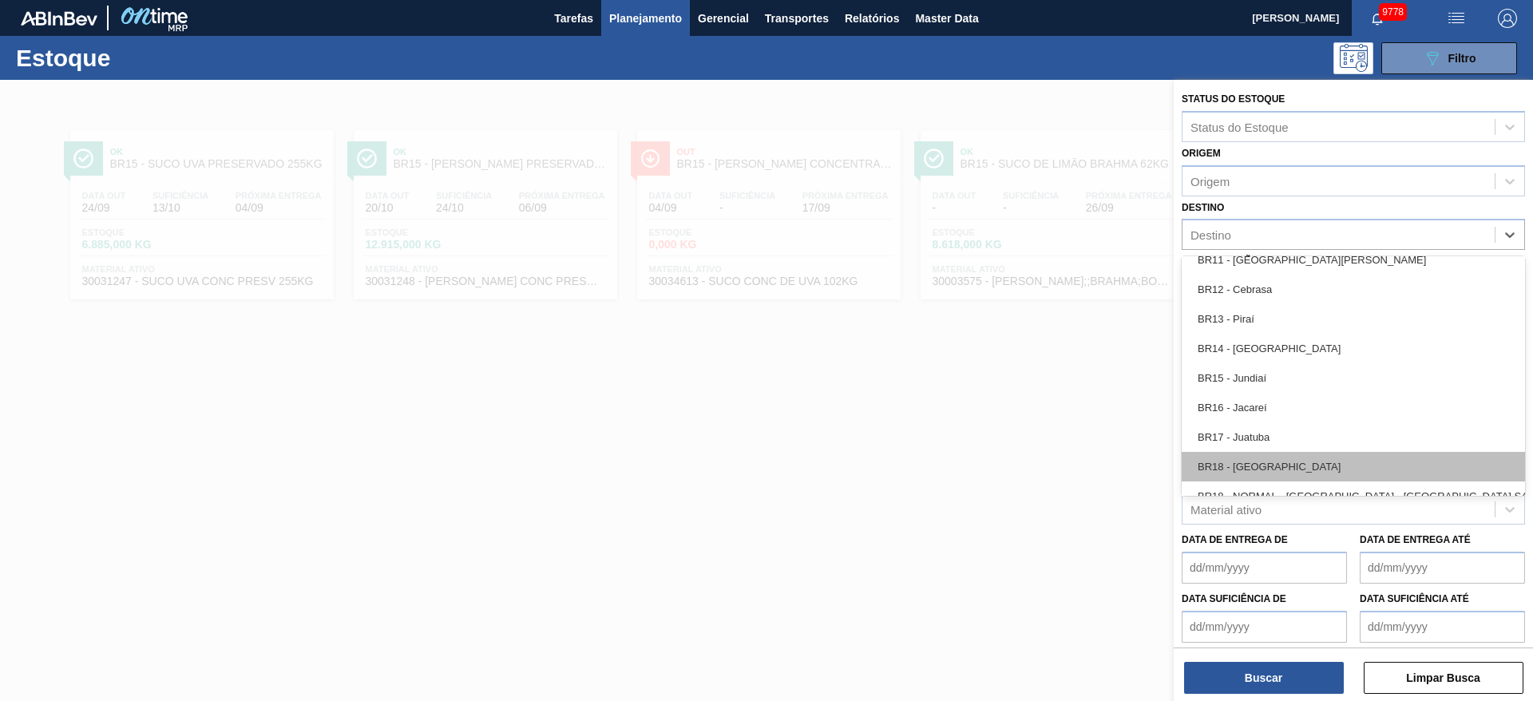
click at [1265, 472] on div "BR18 - Pernambuco" at bounding box center [1353, 467] width 343 height 30
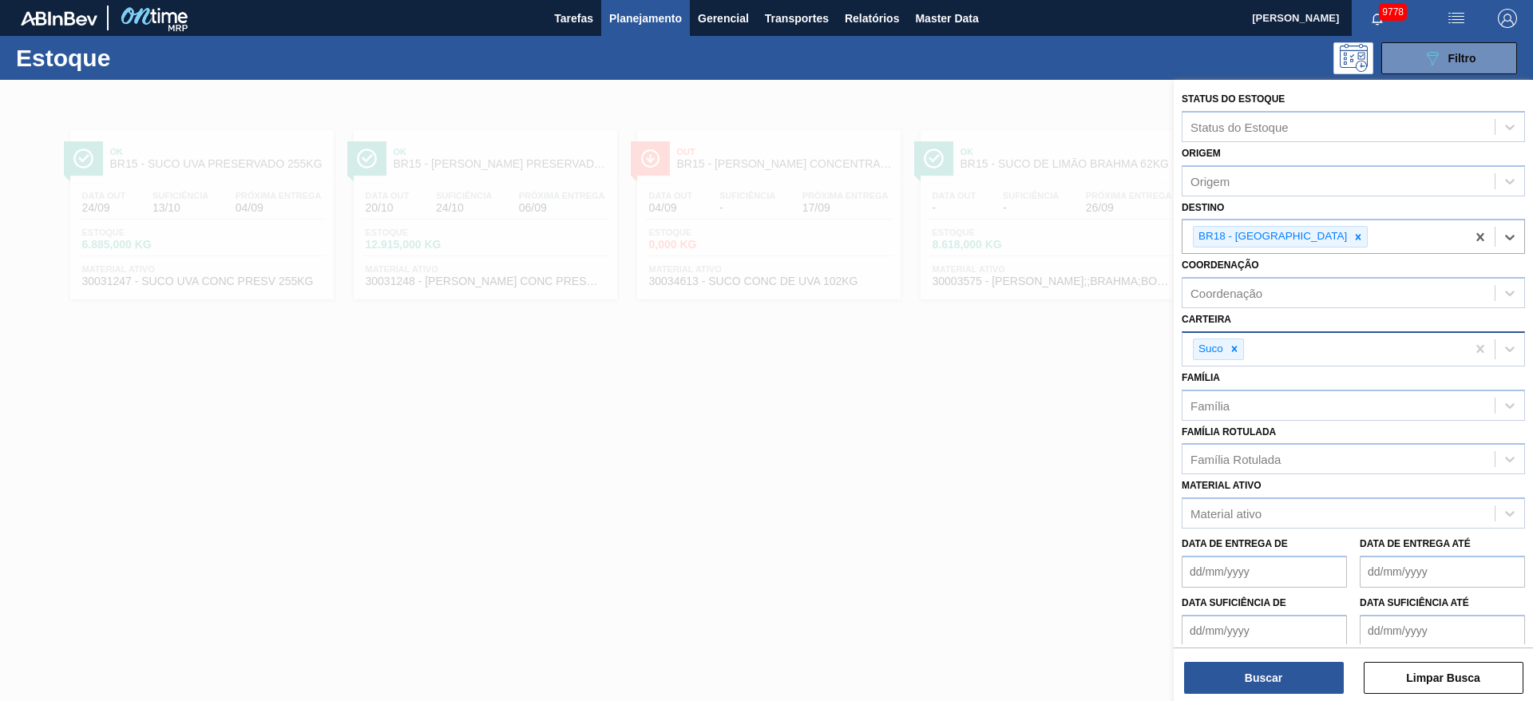
click at [1222, 359] on div "Suco" at bounding box center [1218, 350] width 51 height 22
click at [1230, 352] on div at bounding box center [1235, 349] width 18 height 20
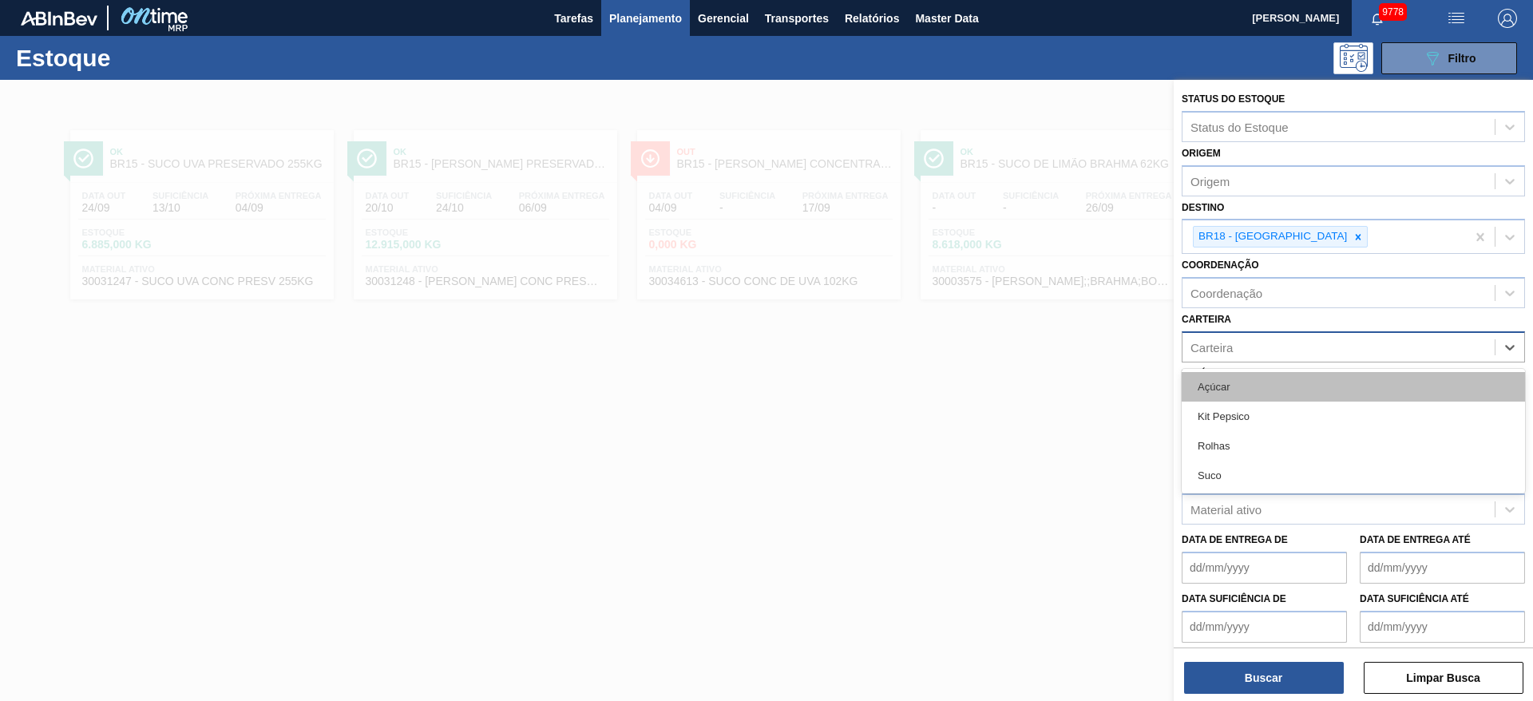
click at [1235, 395] on div "Açúcar" at bounding box center [1353, 387] width 343 height 30
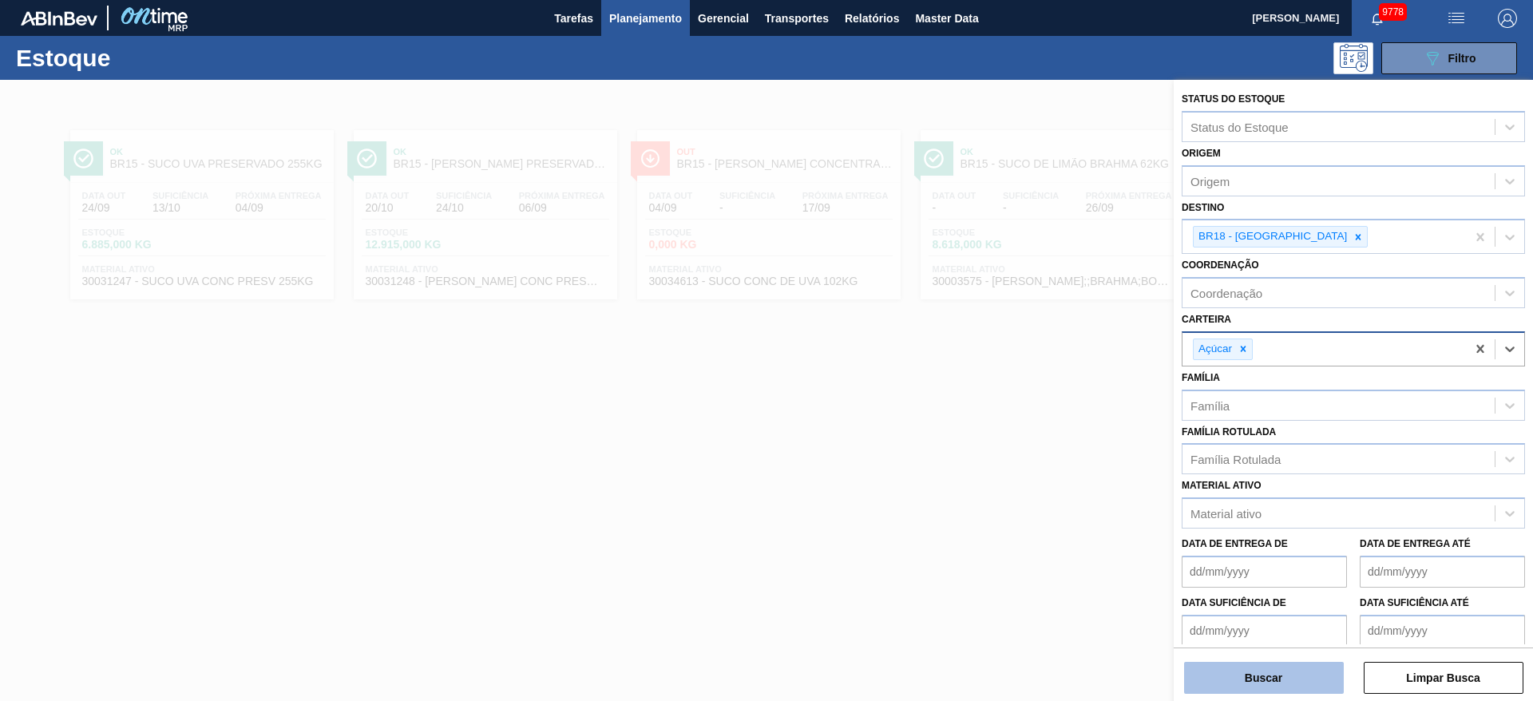
click at [1265, 679] on button "Buscar" at bounding box center [1264, 678] width 160 height 32
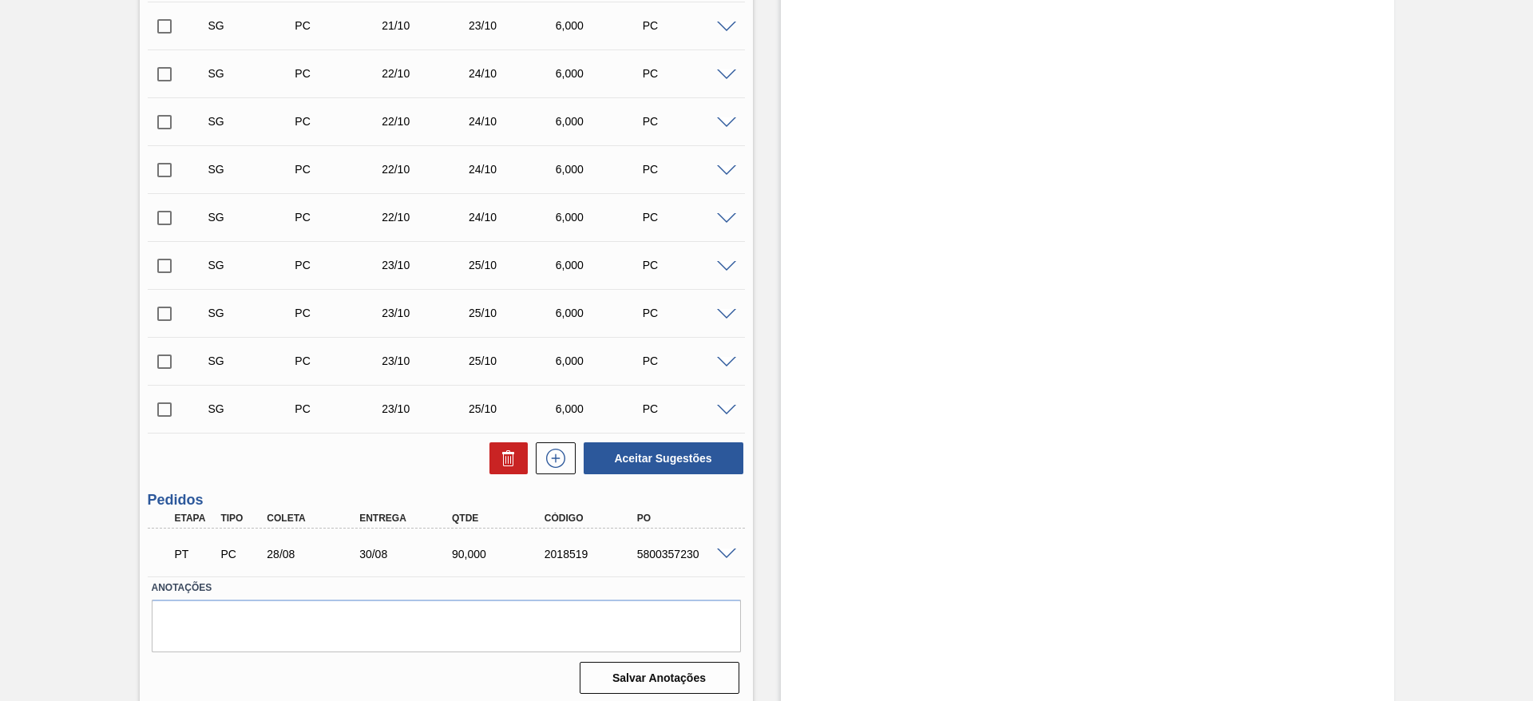
scroll to position [620, 0]
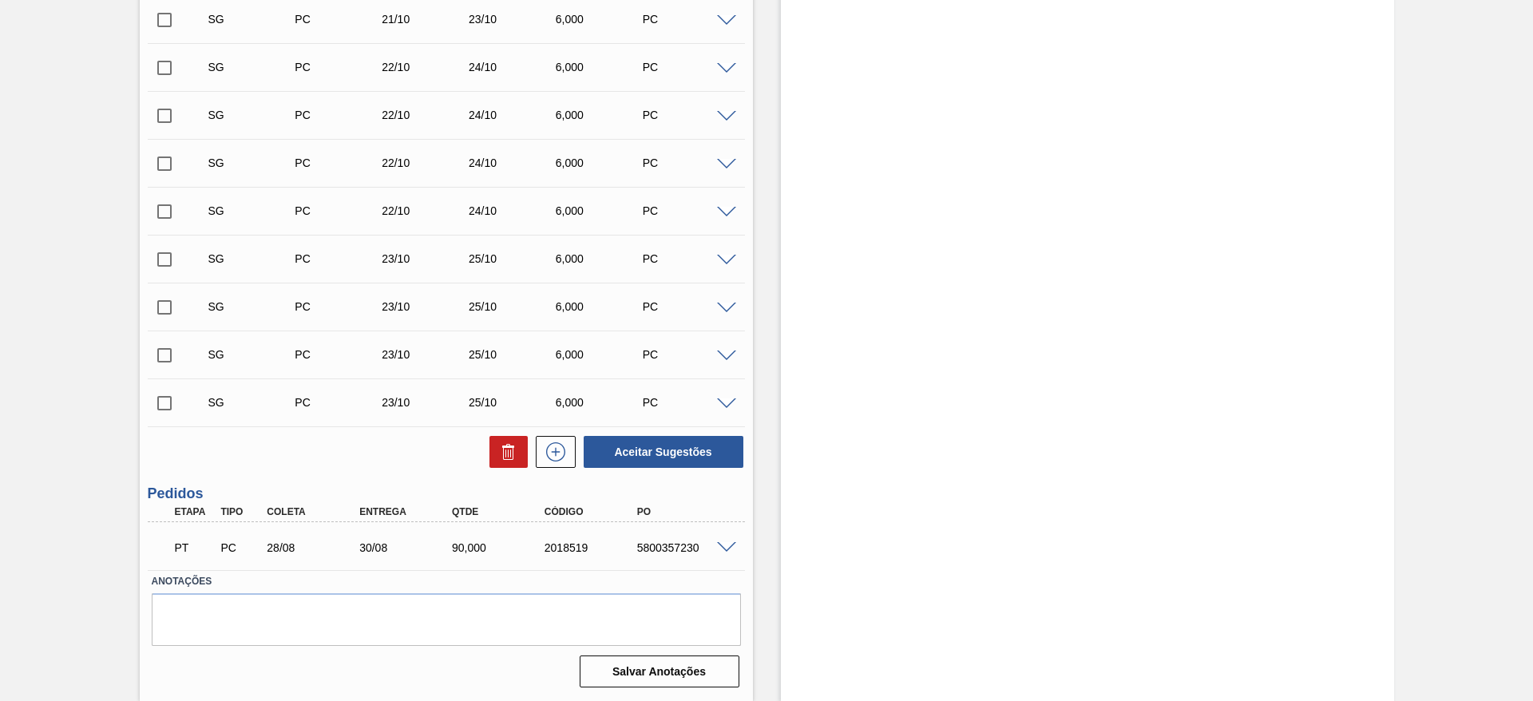
click at [750, 417] on div "Unidade Nova Rio PE MIN 0,000 PC PE MAX 0,000 PC Próxima Entrega 04/09 - 90,000…" at bounding box center [446, 103] width 613 height 1180
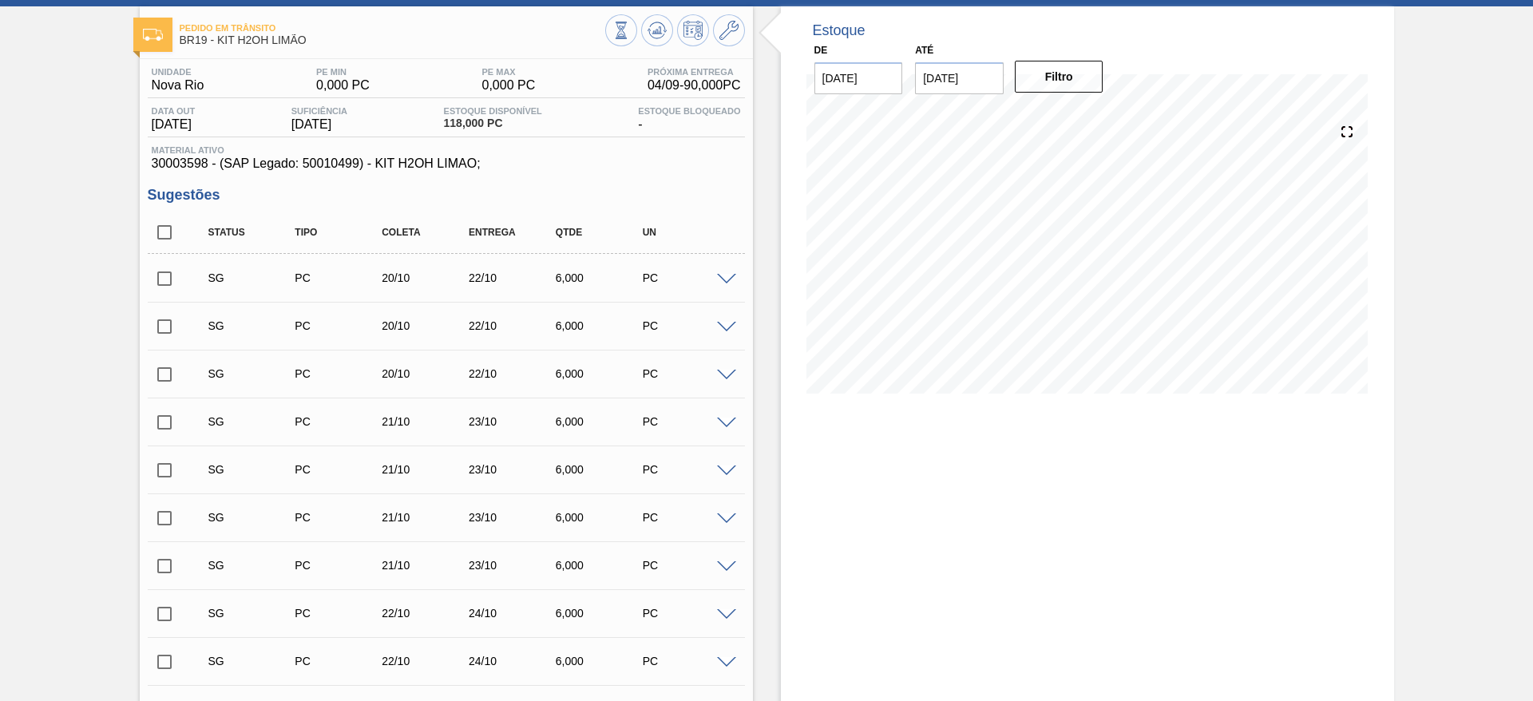
scroll to position [0, 0]
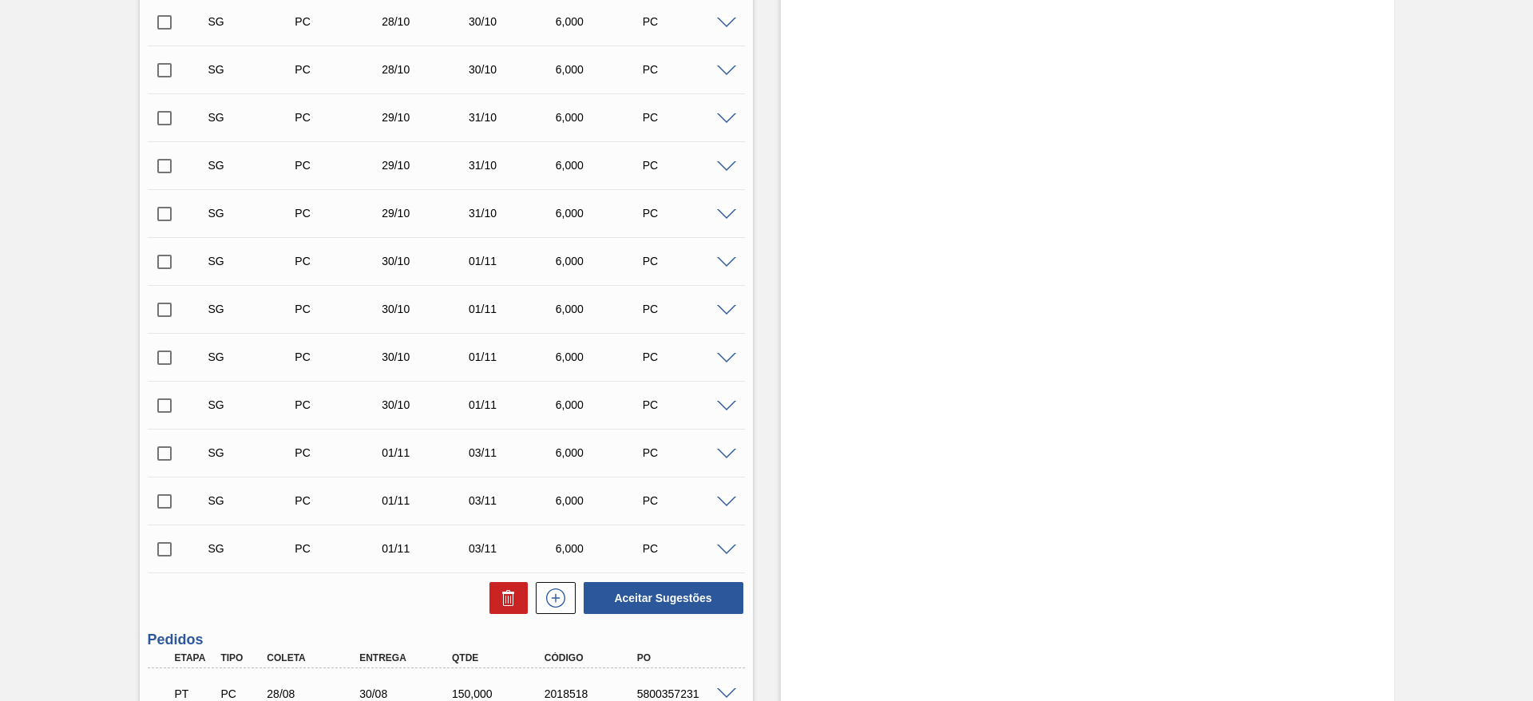
scroll to position [3734, 0]
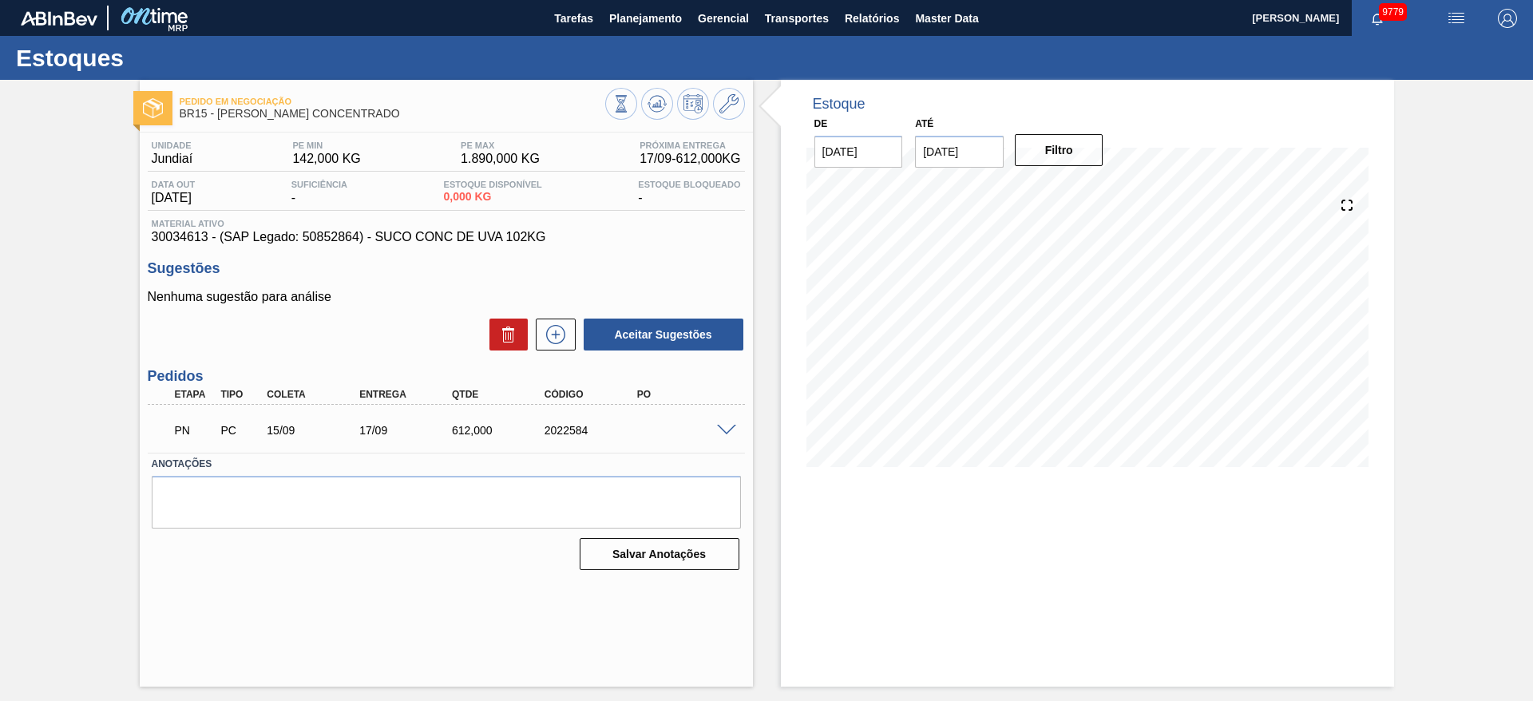
click at [735, 435] on div "PN PC 15/09 17/09 612,000 2022584" at bounding box center [446, 429] width 597 height 40
click at [732, 432] on span at bounding box center [726, 431] width 19 height 12
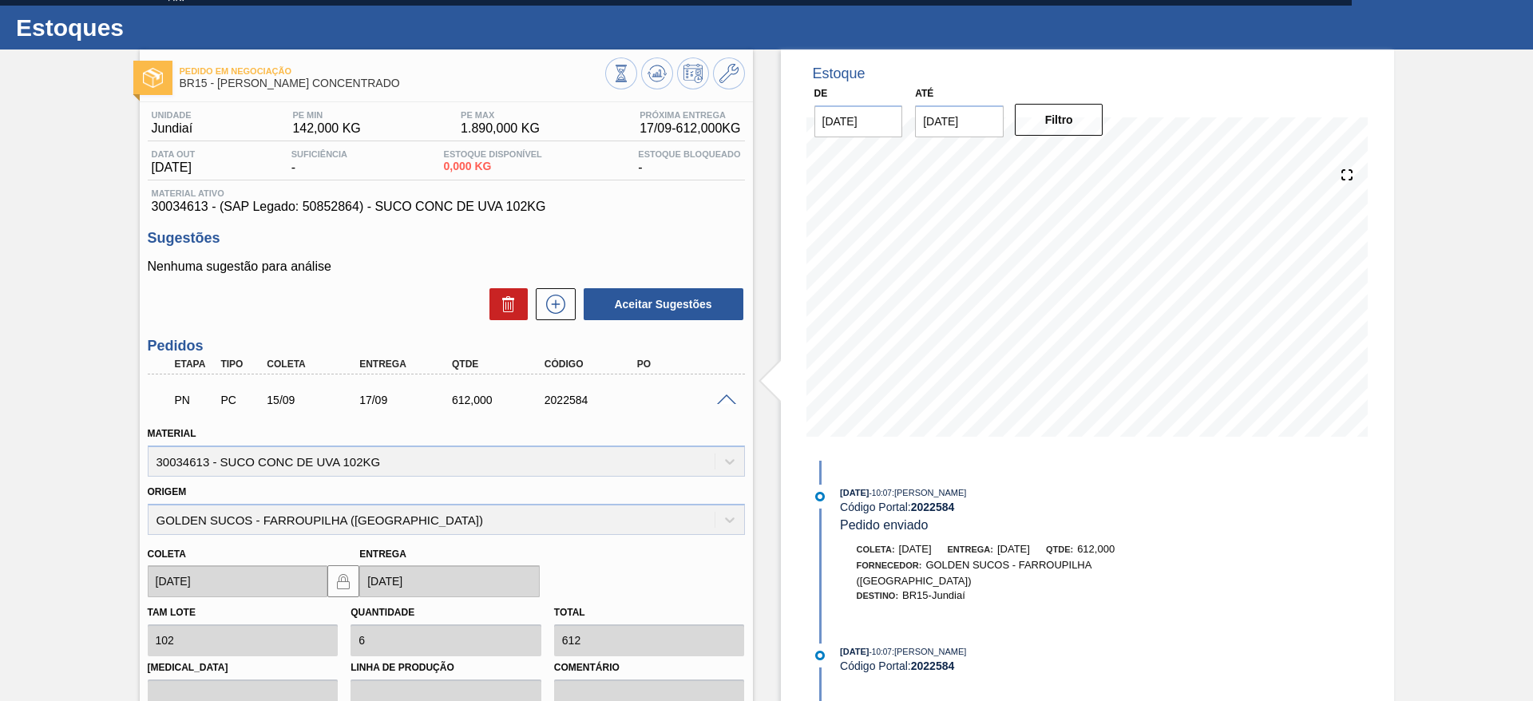
scroll to position [270, 0]
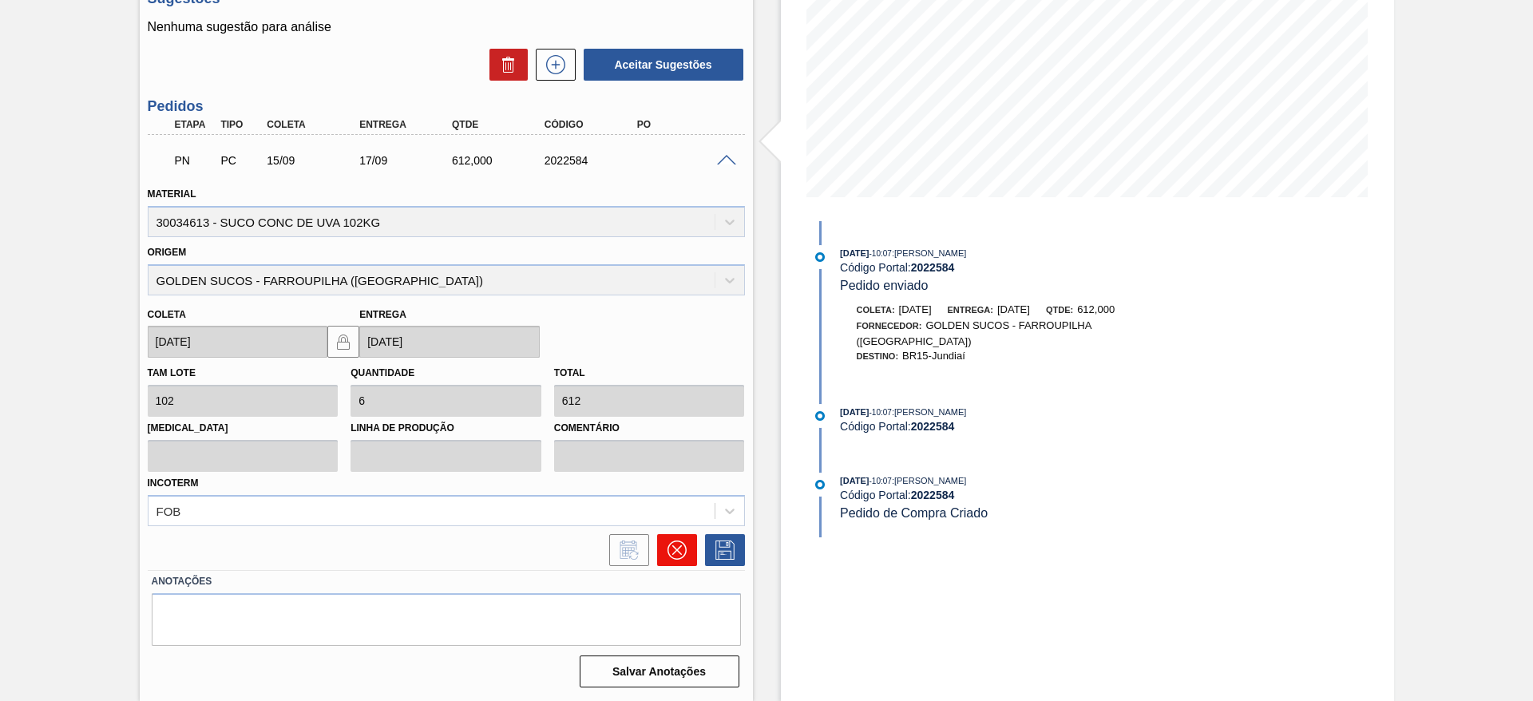
click at [667, 550] on icon at bounding box center [676, 550] width 19 height 19
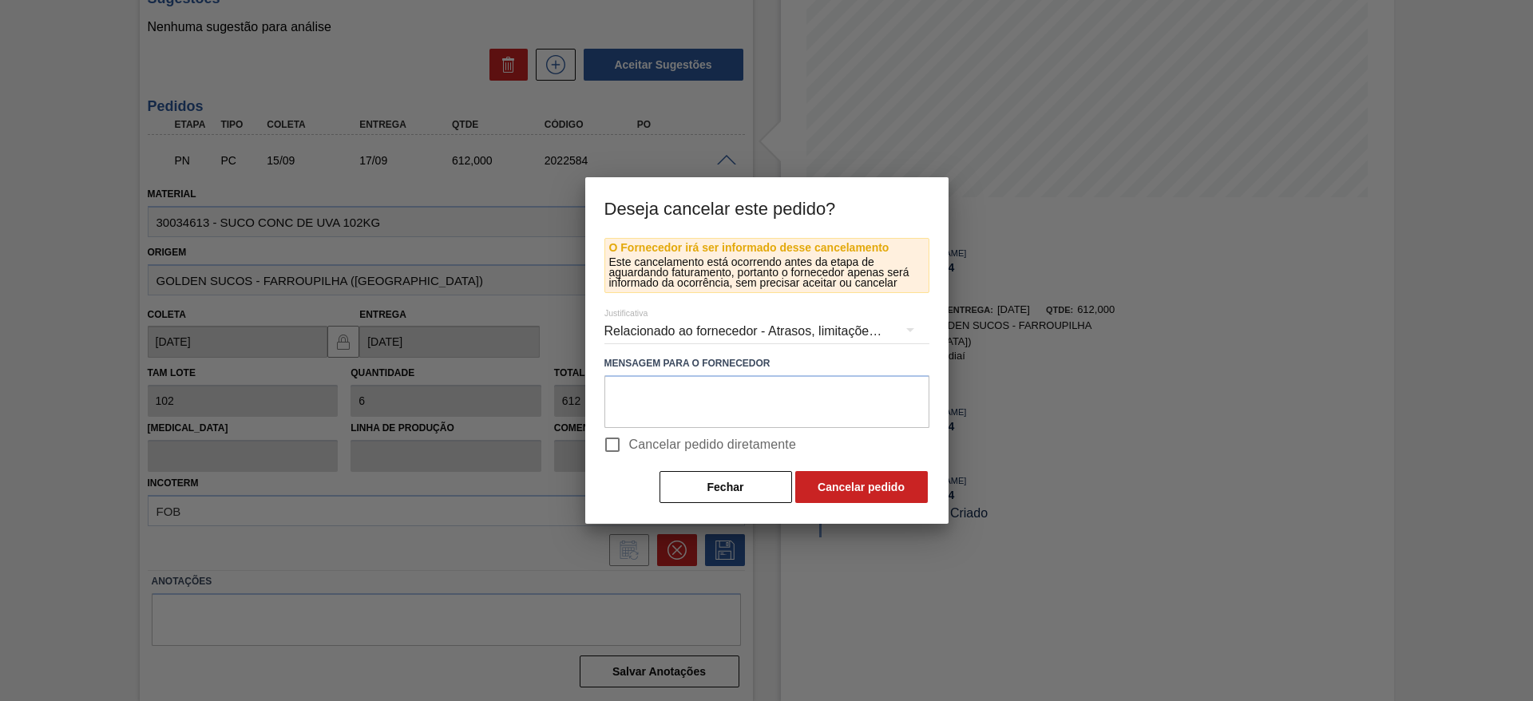
click at [751, 435] on span "Cancelar pedido diretamente" at bounding box center [713, 444] width 168 height 19
click at [629, 435] on input "Cancelar pedido diretamente" at bounding box center [613, 445] width 34 height 34
checkbox input "true"
click at [826, 490] on button "Cancelar pedido" at bounding box center [861, 487] width 133 height 32
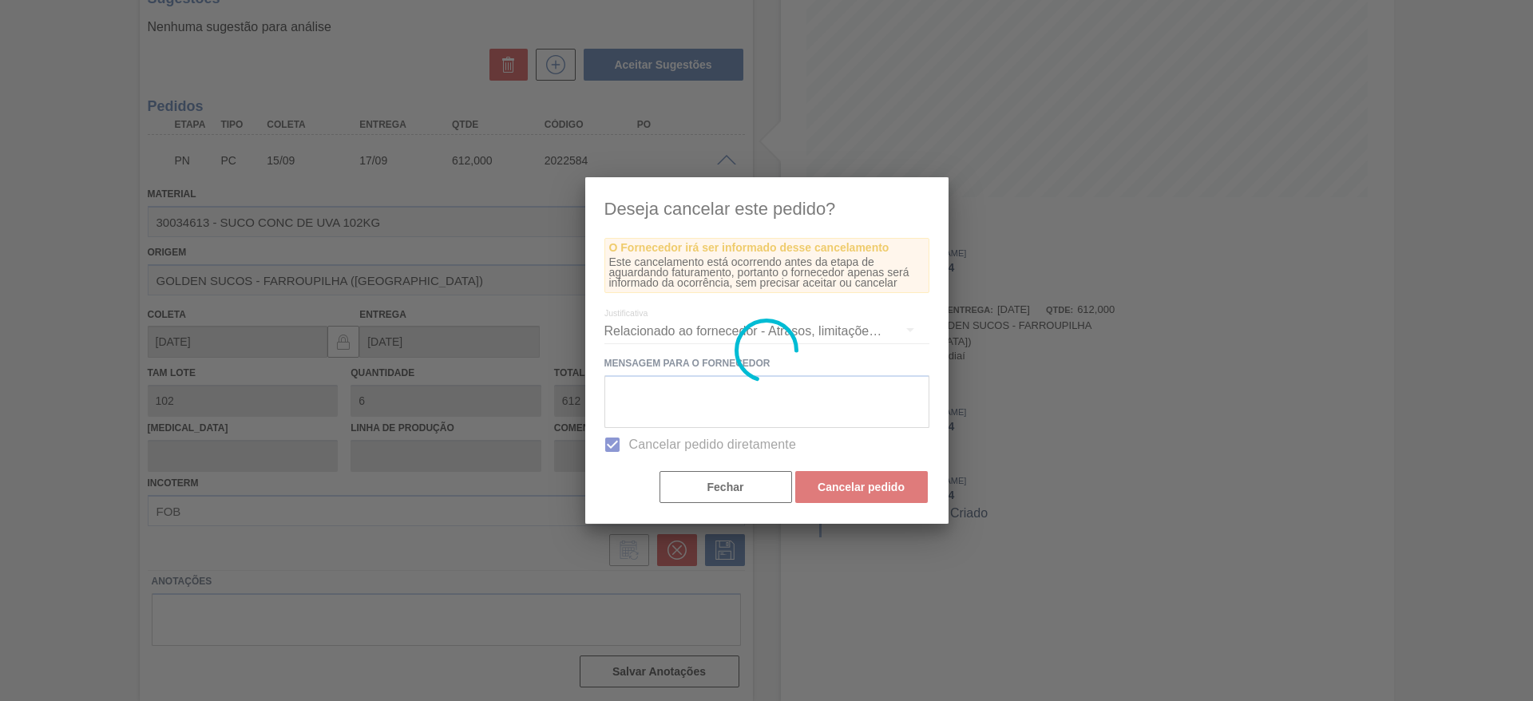
scroll to position [0, 0]
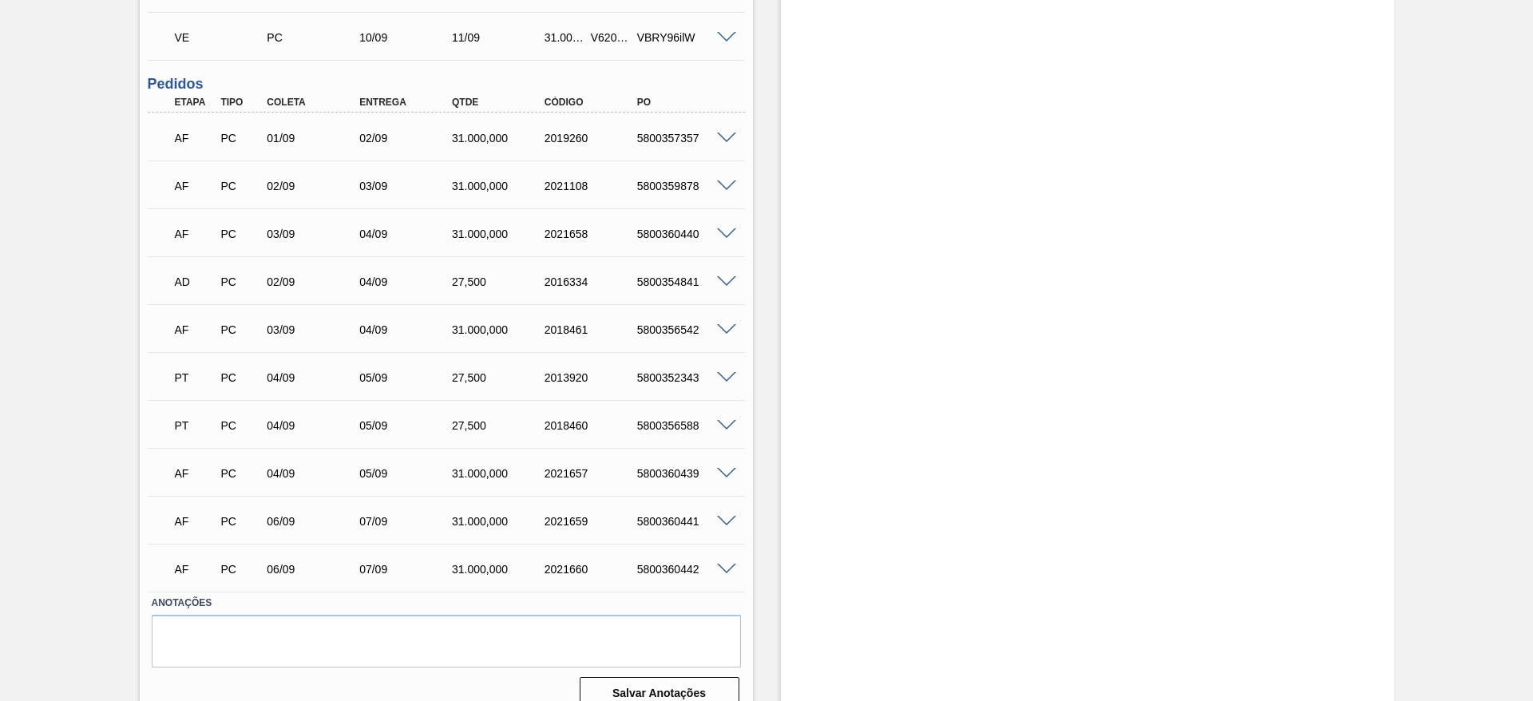
scroll to position [558, 0]
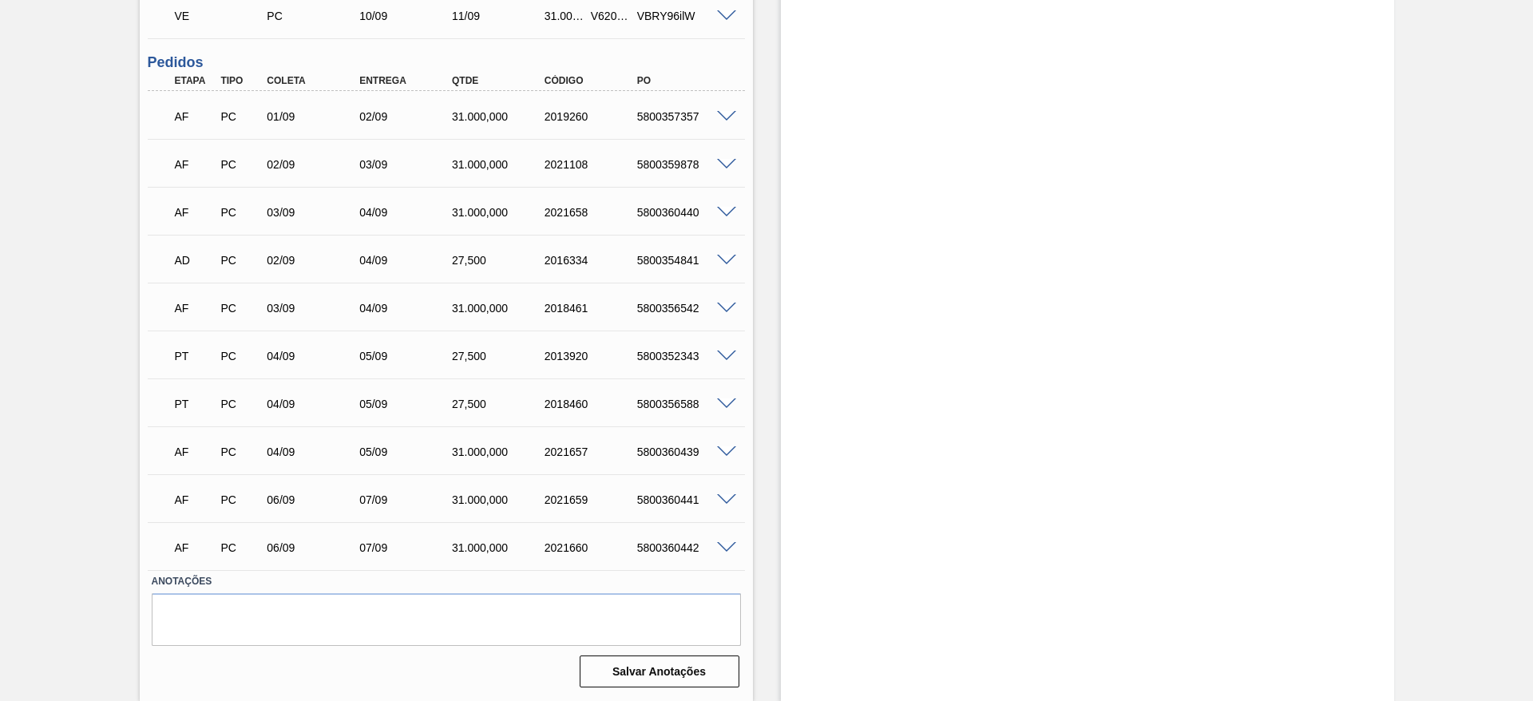
click at [281, 355] on div "04/09" at bounding box center [315, 356] width 104 height 13
